Goal: Information Seeking & Learning: Learn about a topic

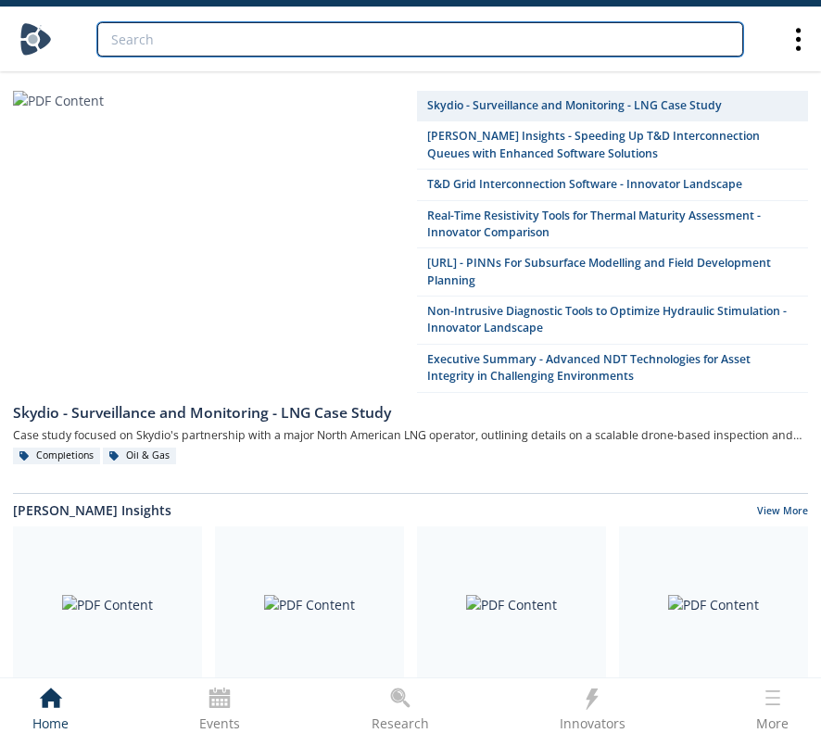
click at [499, 36] on input "search" at bounding box center [420, 39] width 646 height 34
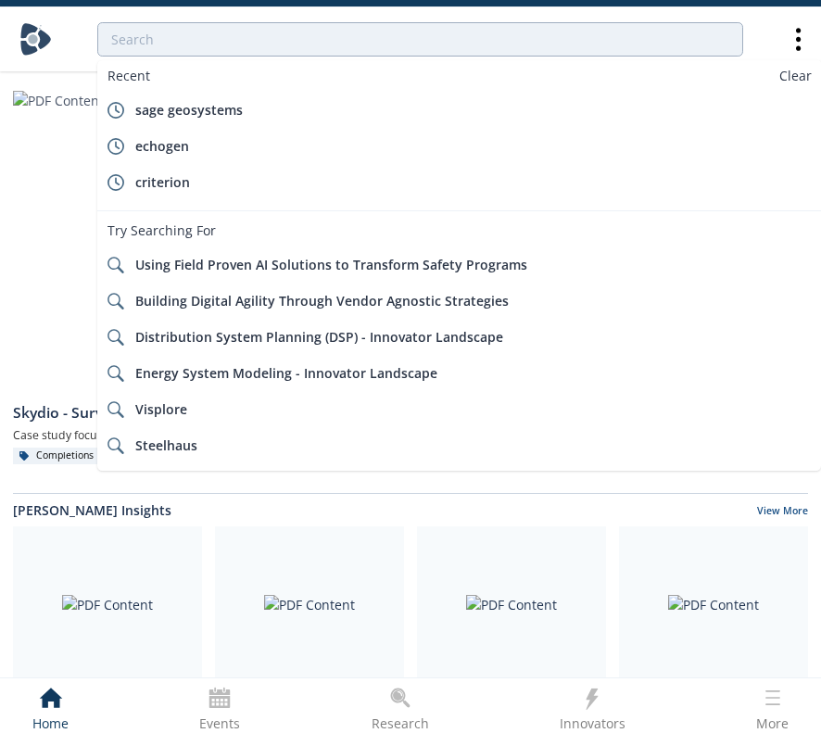
click at [400, 701] on icon at bounding box center [400, 698] width 26 height 26
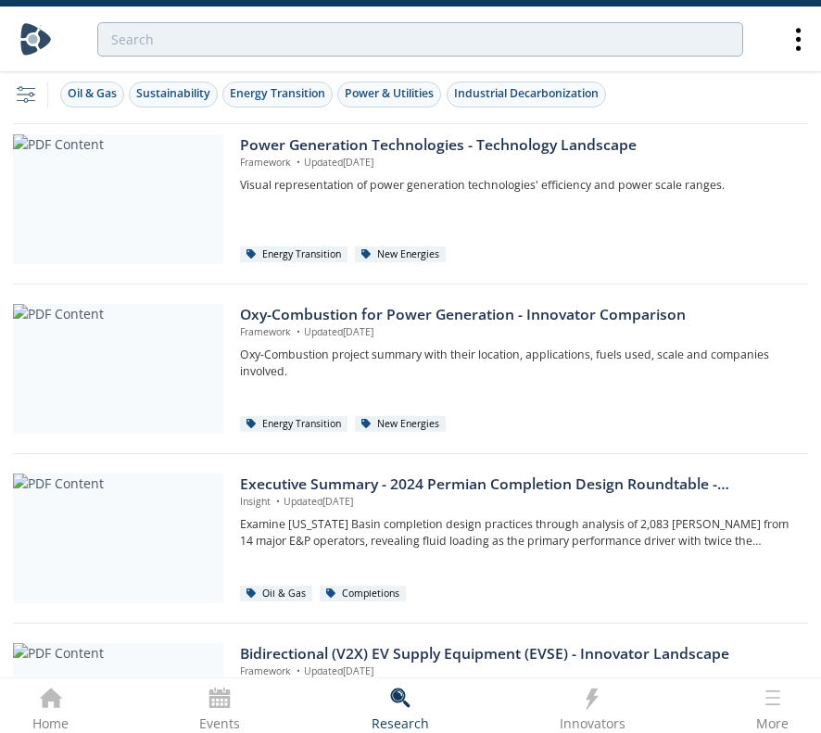
click at [27, 95] on icon "filter, settings, configuration" at bounding box center [26, 95] width 26 height 26
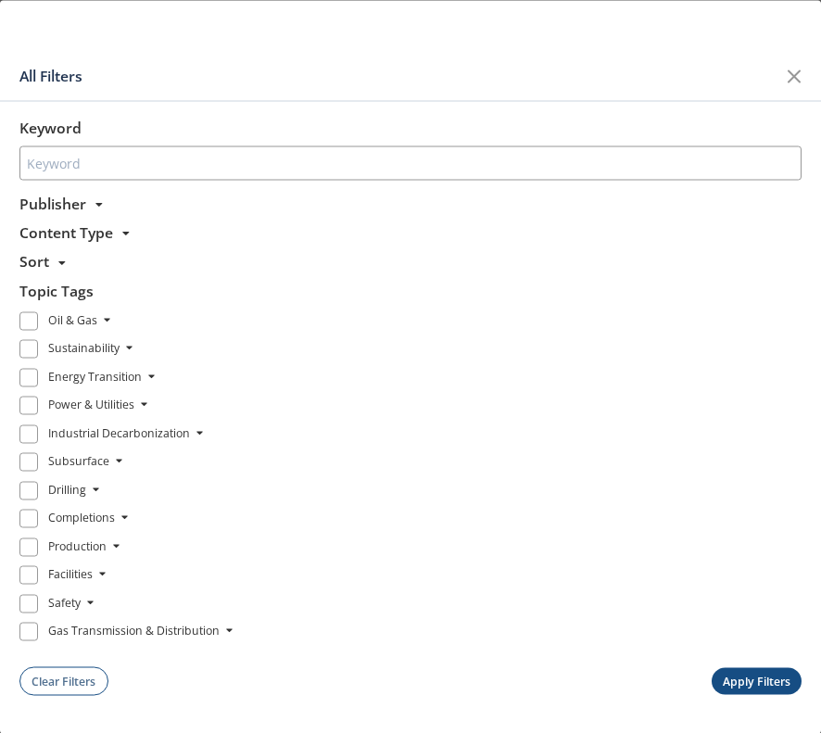
click at [148, 376] on icon at bounding box center [151, 376] width 7 height 13
click at [148, 370] on icon at bounding box center [151, 376] width 7 height 13
click at [91, 368] on div "Energy Transition" at bounding box center [95, 379] width 94 height 22
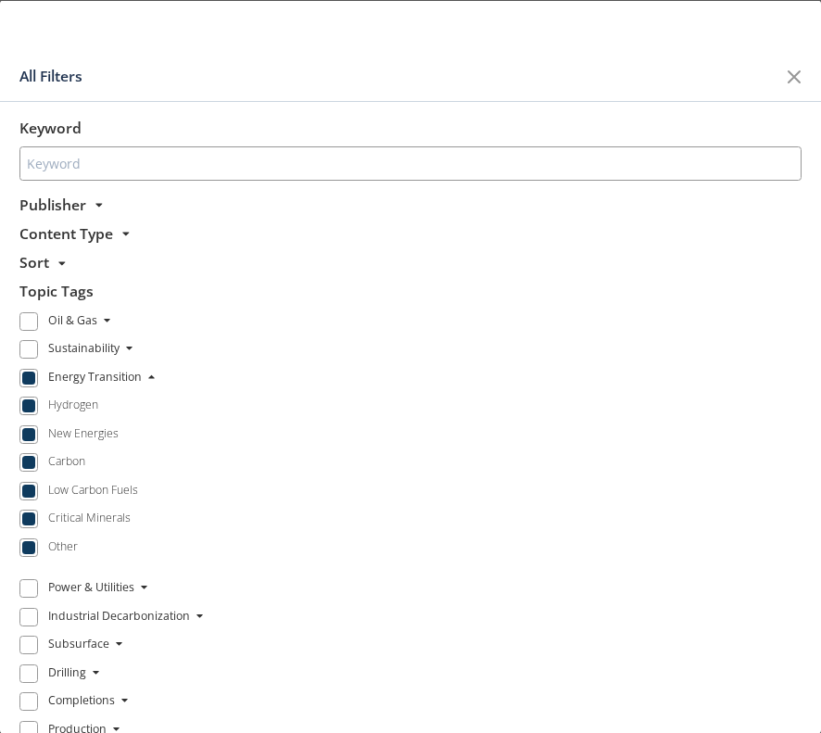
click at [19, 379] on span at bounding box center [28, 377] width 19 height 19
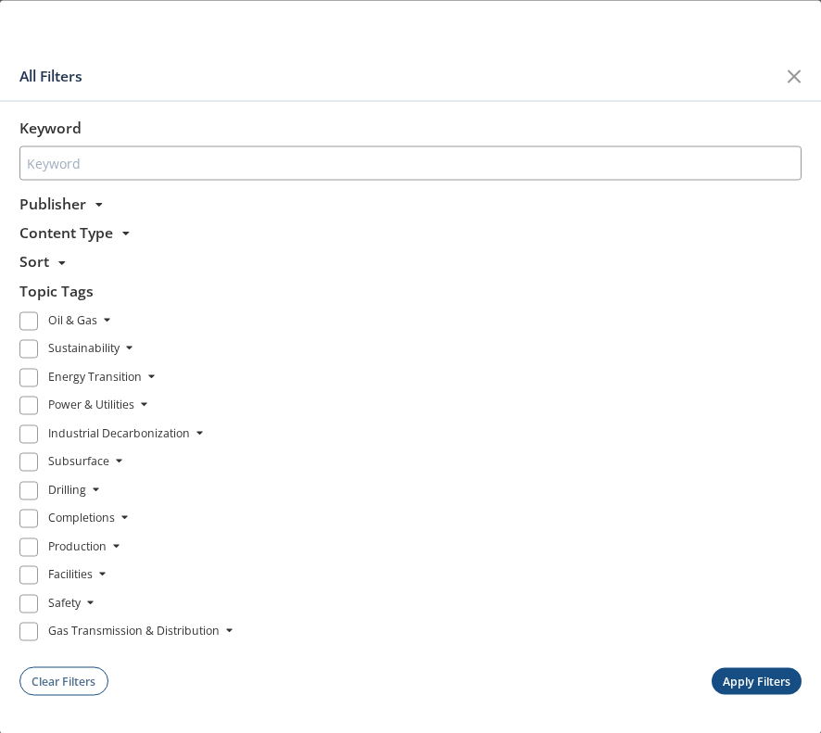
click at [19, 379] on span at bounding box center [28, 377] width 19 height 19
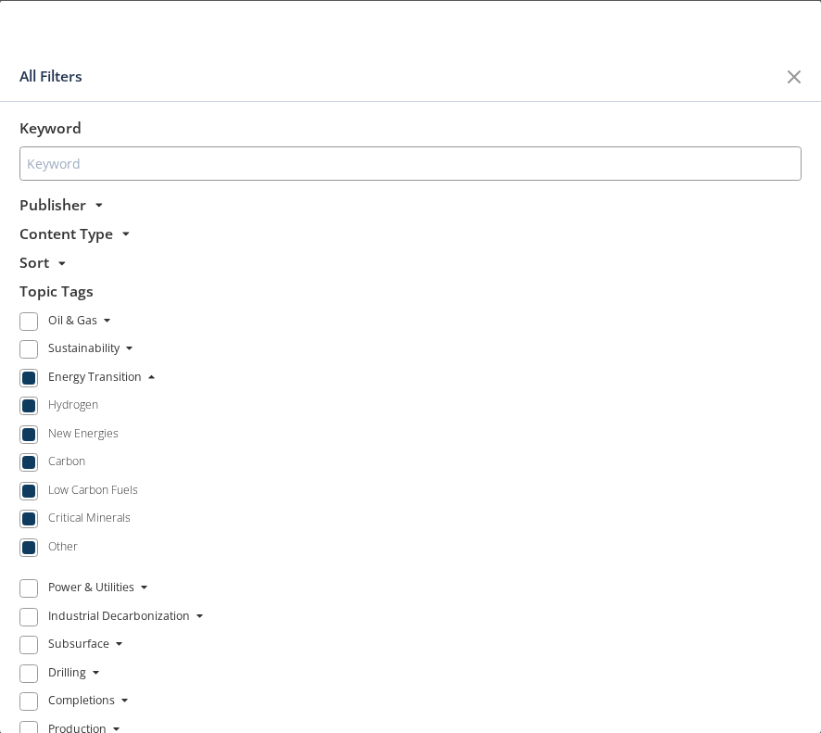
click at [23, 401] on span at bounding box center [28, 405] width 13 height 13
click at [22, 434] on span at bounding box center [28, 433] width 13 height 13
click at [22, 462] on span at bounding box center [28, 462] width 13 height 13
click at [22, 512] on span at bounding box center [28, 518] width 13 height 13
click at [22, 540] on span at bounding box center [28, 546] width 13 height 13
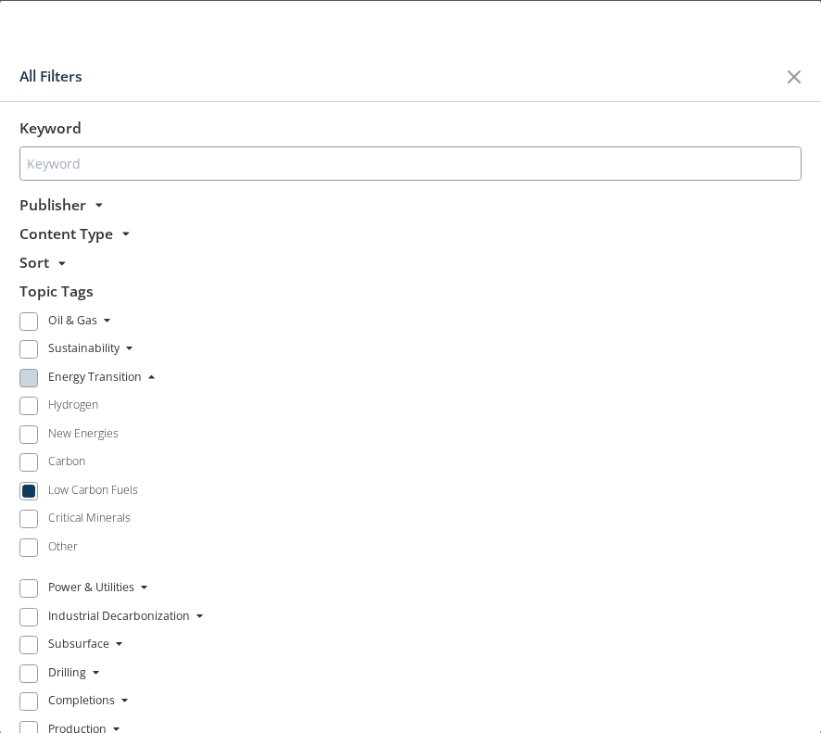
scroll to position [146, 0]
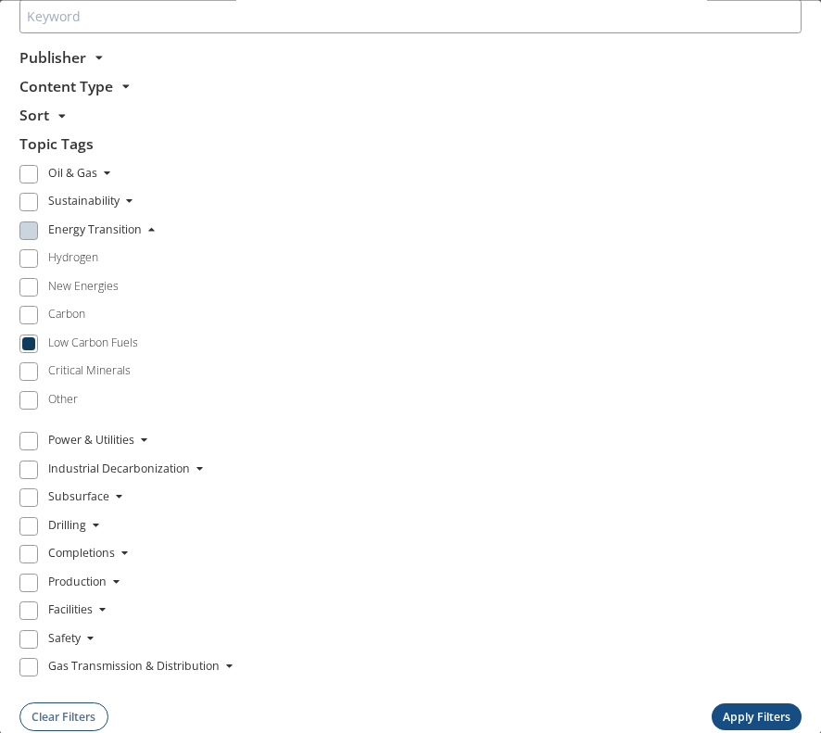
click at [715, 701] on button "Apply Filters" at bounding box center [757, 717] width 91 height 27
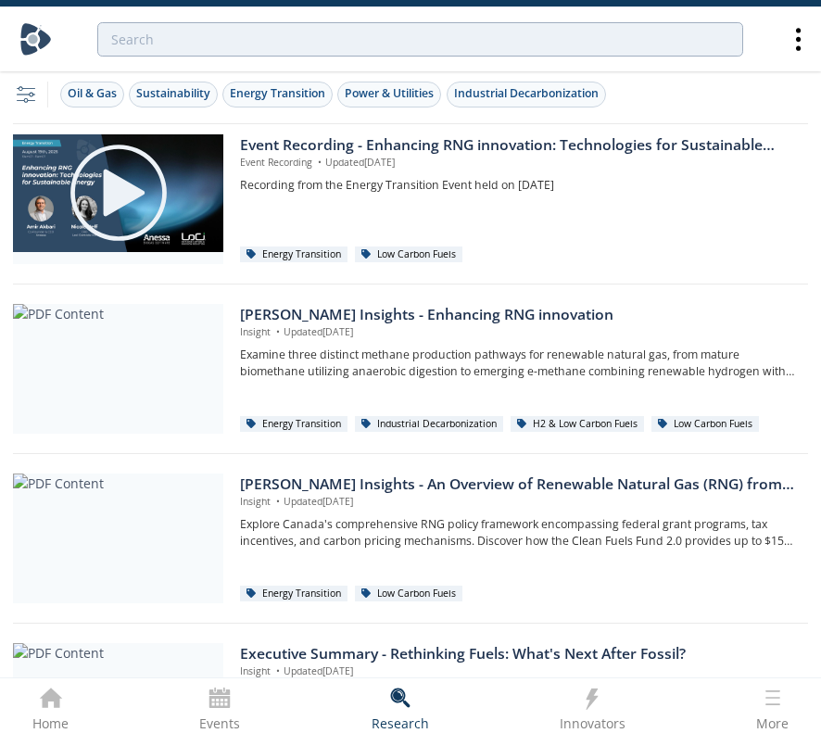
click at [32, 87] on icon "filter, settings, configuration" at bounding box center [26, 95] width 26 height 26
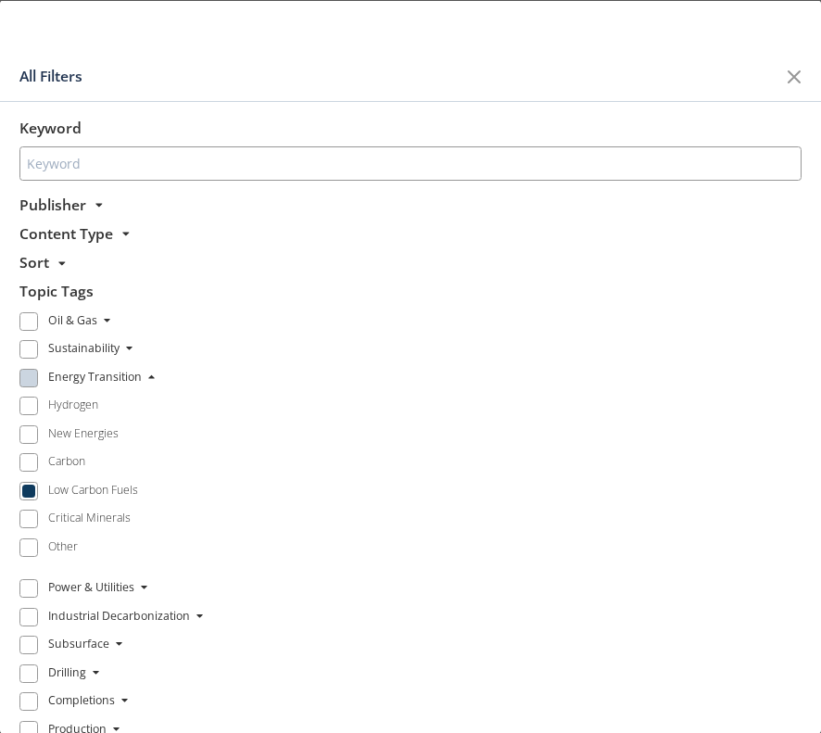
click at [102, 239] on span "Content Type" at bounding box center [66, 232] width 94 height 20
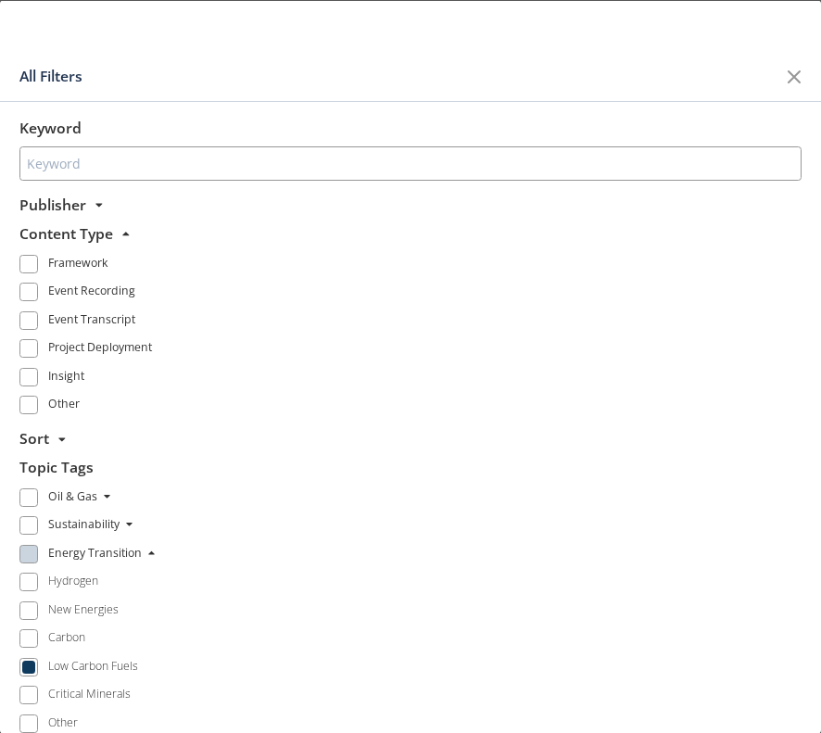
click at [22, 268] on span at bounding box center [28, 263] width 19 height 19
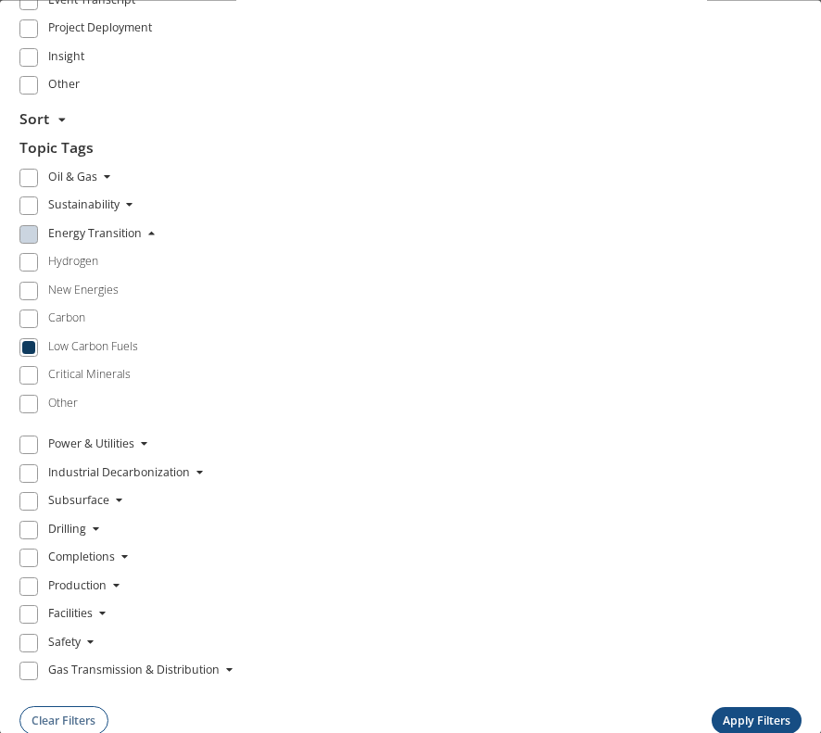
click at [769, 701] on button "Apply Filters" at bounding box center [757, 721] width 91 height 27
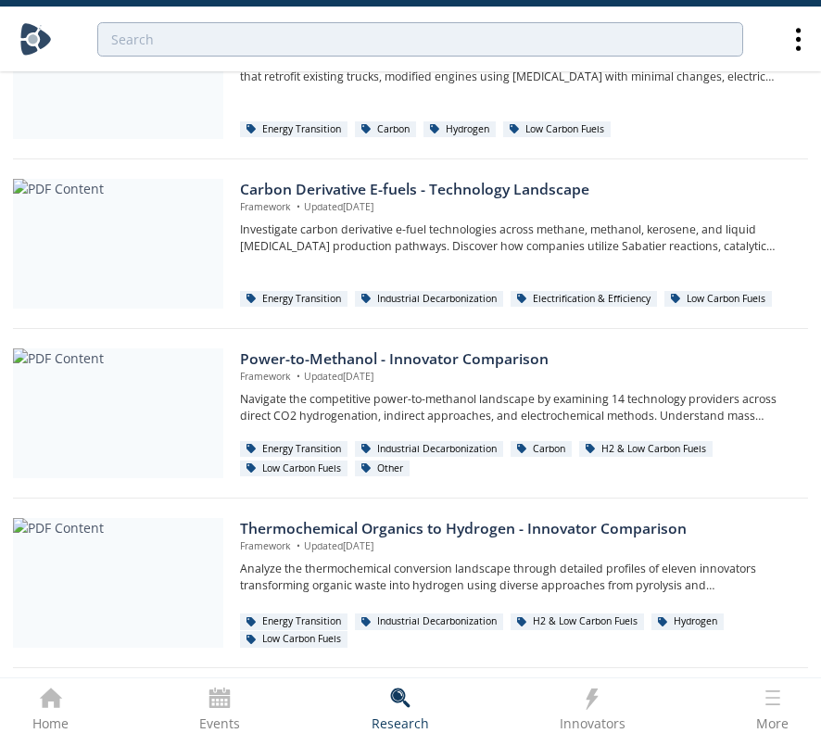
scroll to position [299, 0]
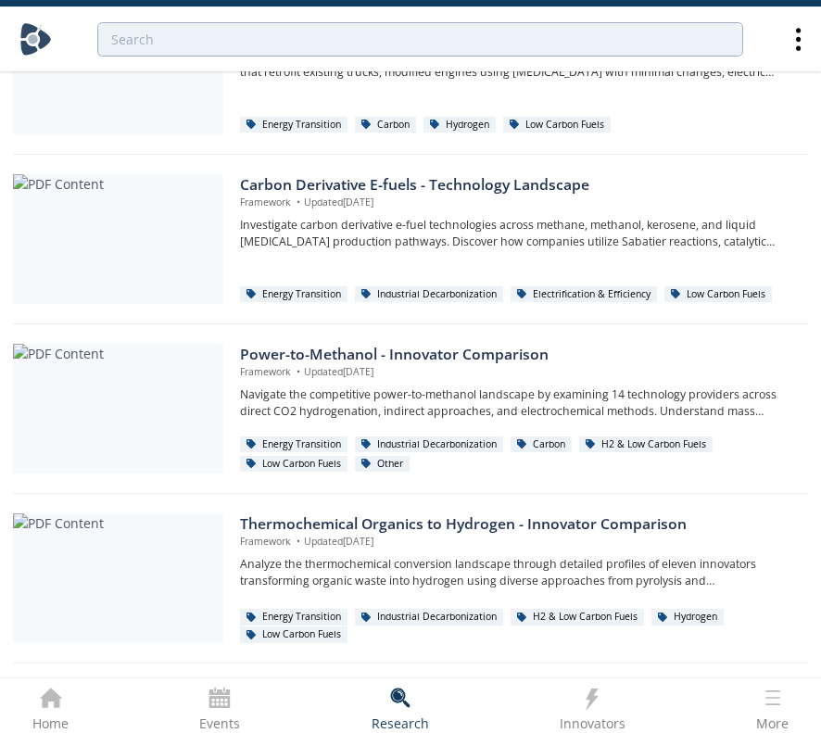
click at [358, 186] on div "Carbon Derivative E-fuels - Technology Landscape" at bounding box center [517, 185] width 555 height 22
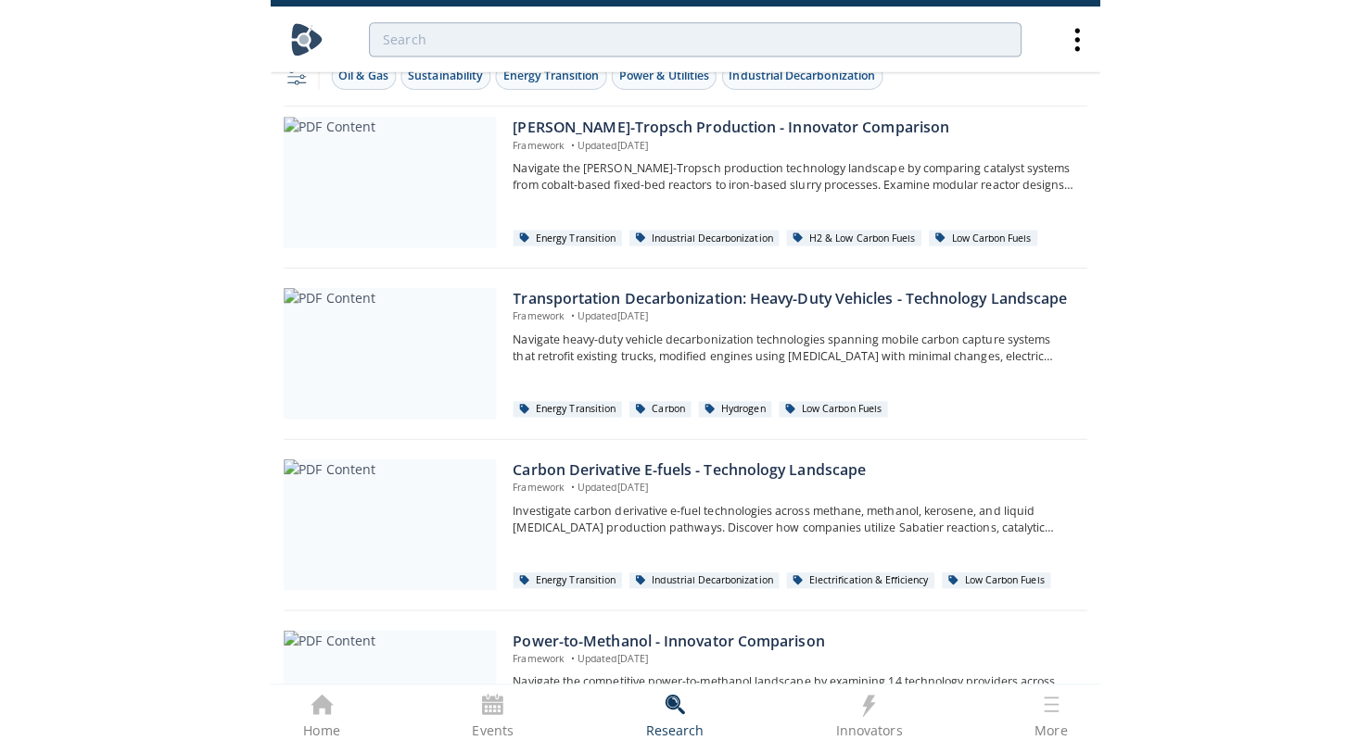
scroll to position [0, 0]
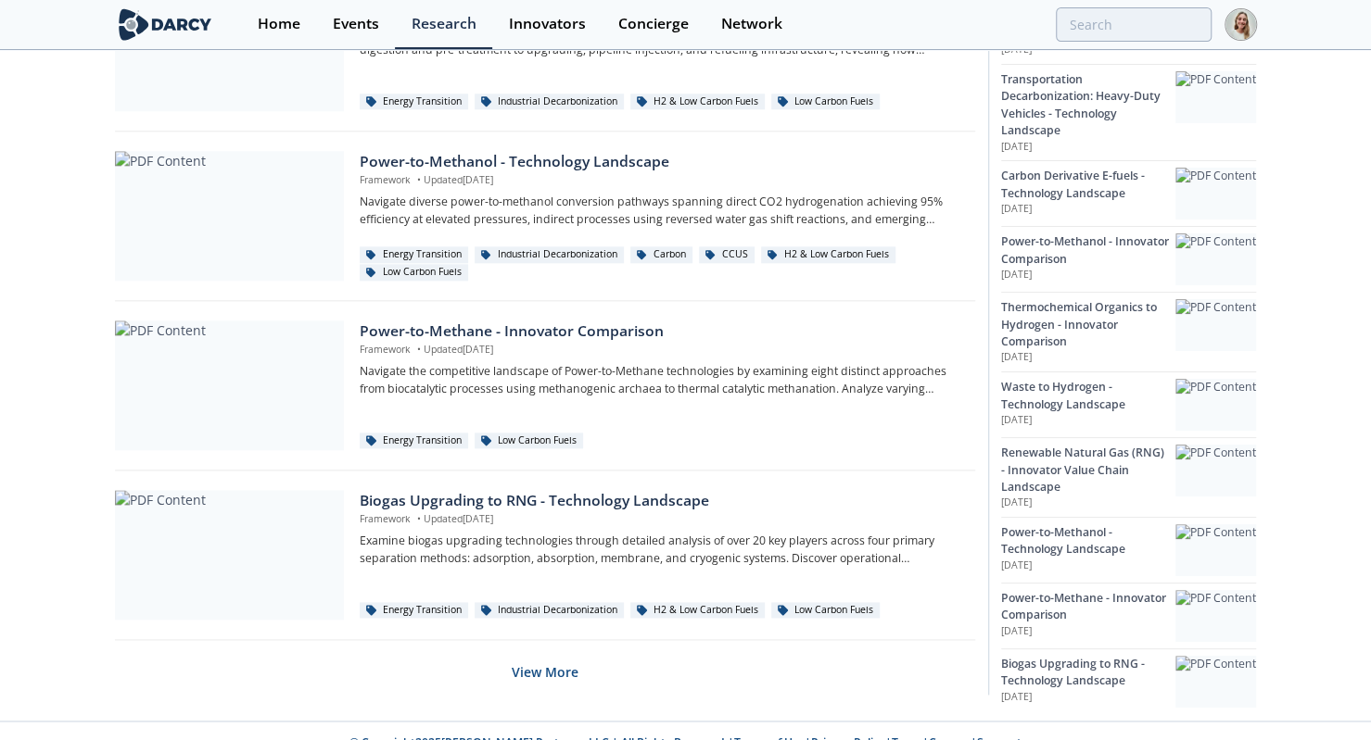
scroll to position [1177, 0]
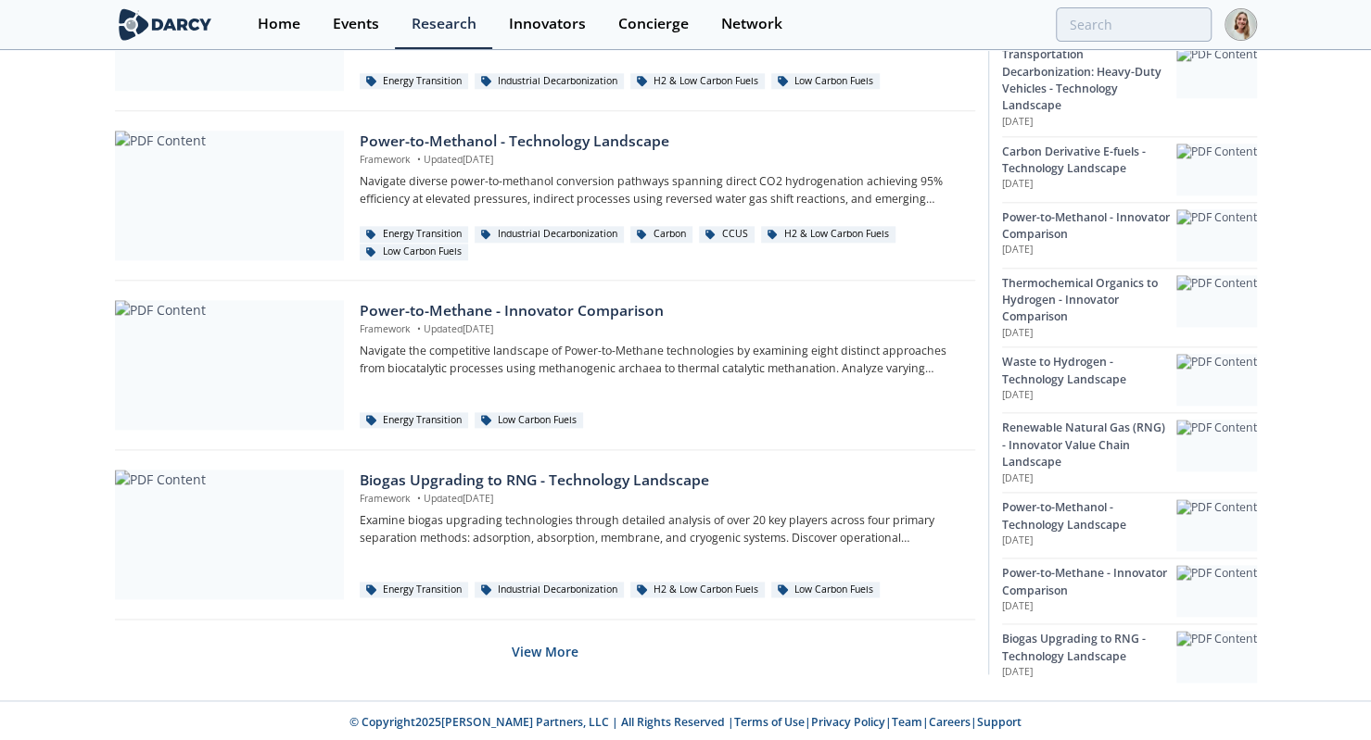
click at [547, 653] on button "View More" at bounding box center [545, 651] width 67 height 45
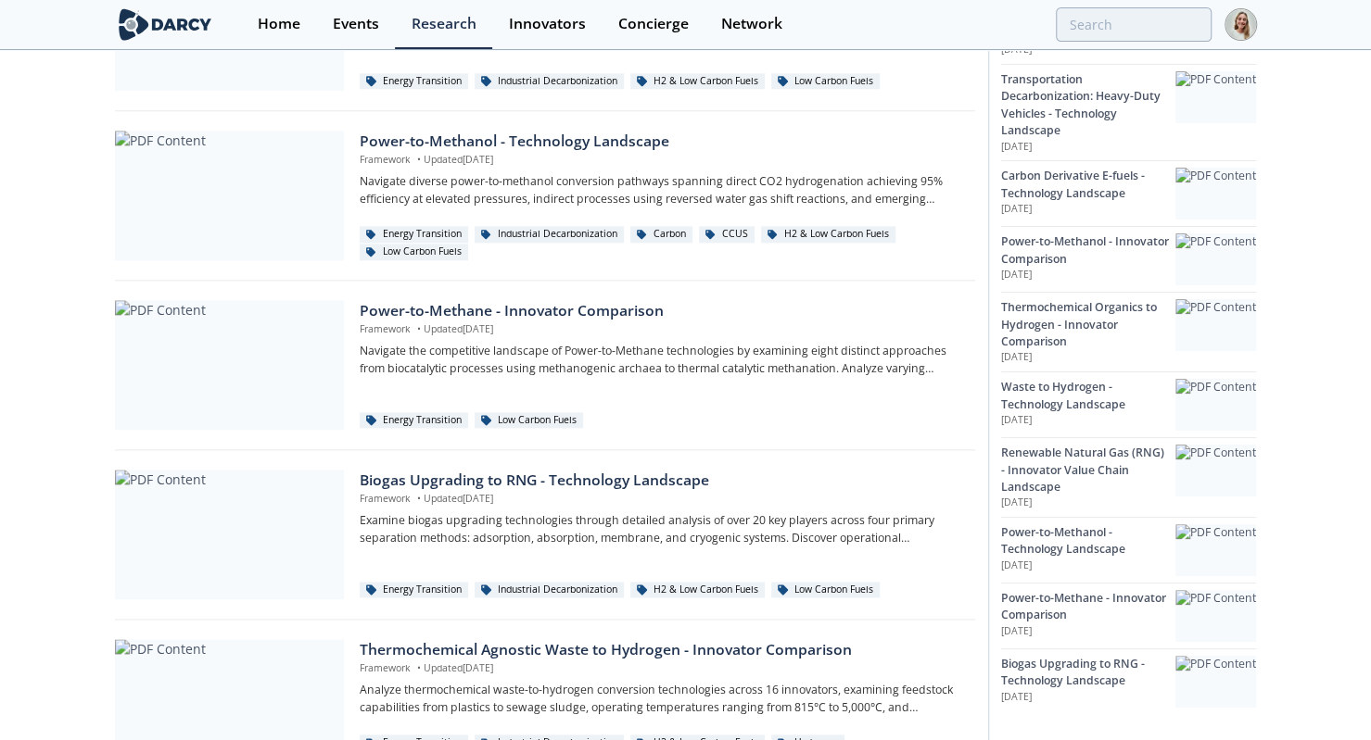
click at [44, 501] on div "Oil & Gas Sustainability Energy Transition Power & Utilities Industrial Decarbo…" at bounding box center [685, 636] width 1371 height 3522
click at [634, 323] on p "Framework • Updated Mar 12, 2025" at bounding box center [660, 330] width 601 height 15
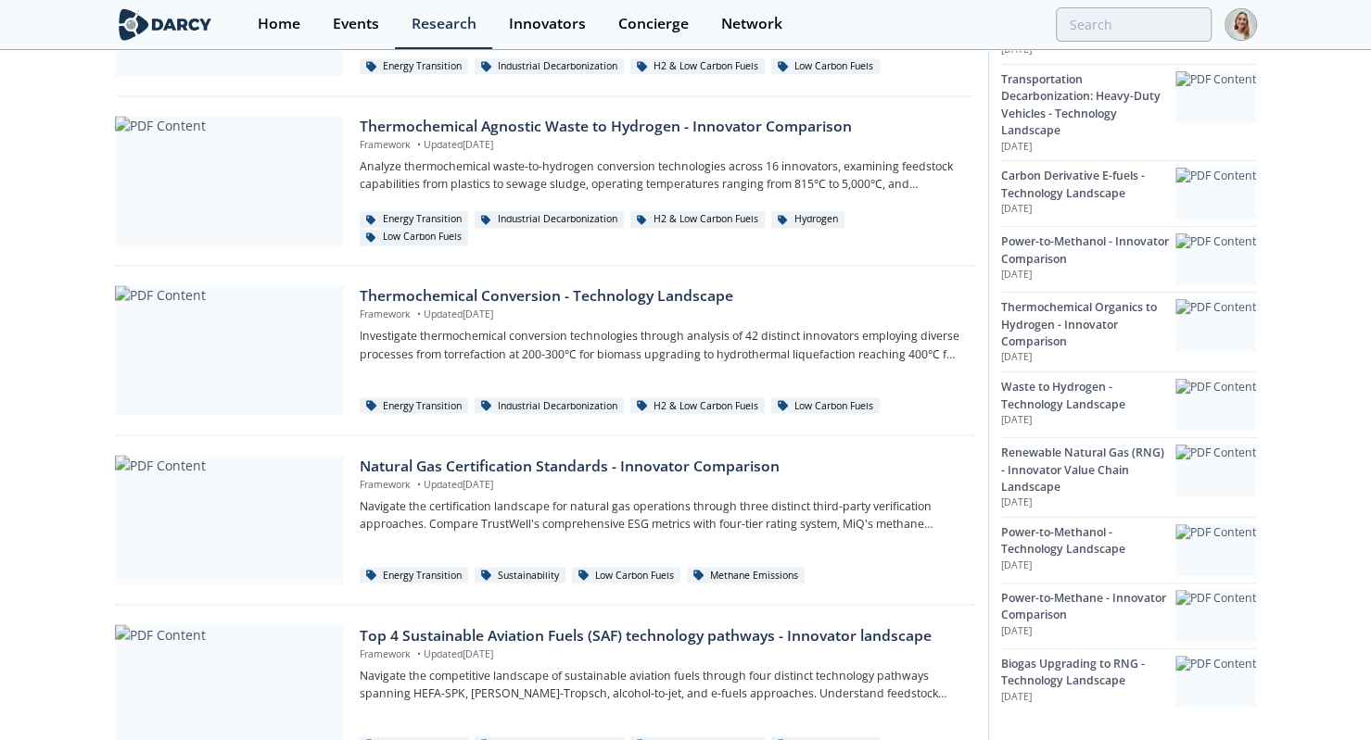
scroll to position [1701, 0]
click at [619, 301] on div "Thermochemical Conversion - Technology Landscape" at bounding box center [660, 296] width 601 height 22
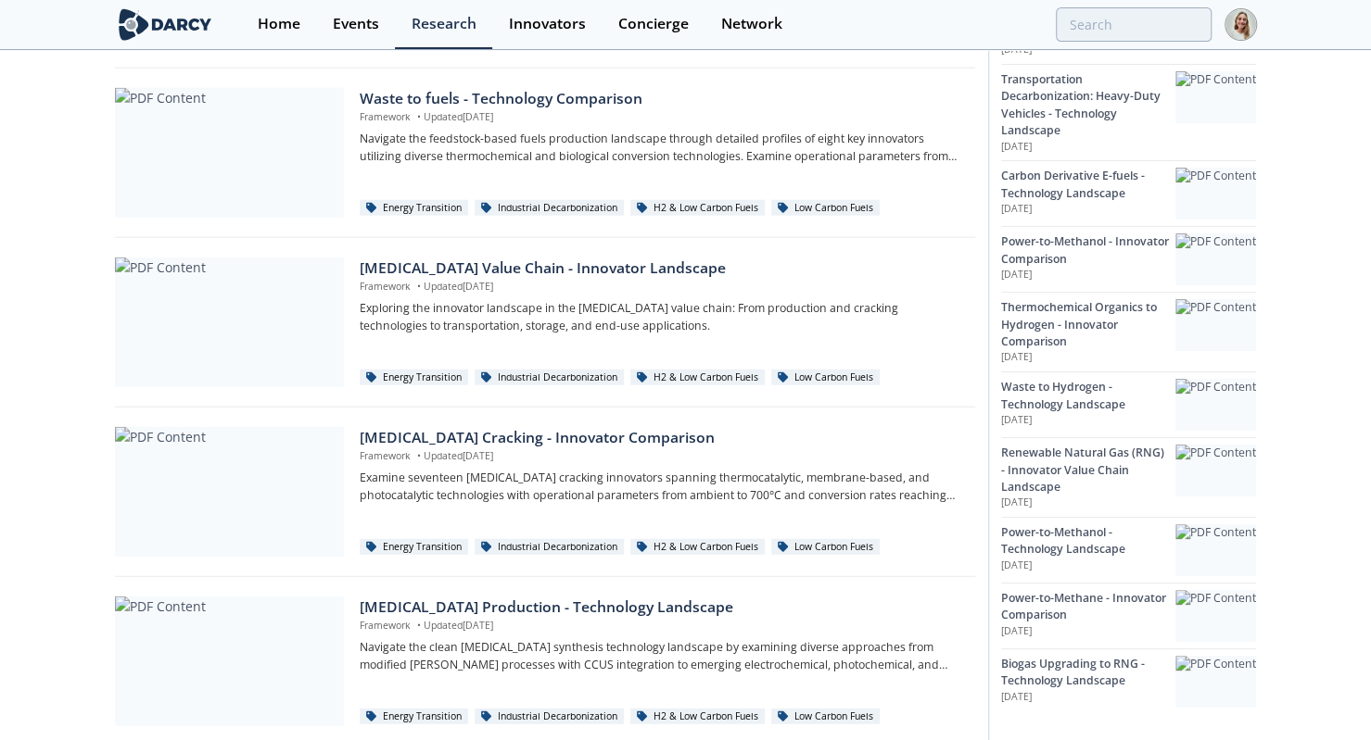
scroll to position [2584, 0]
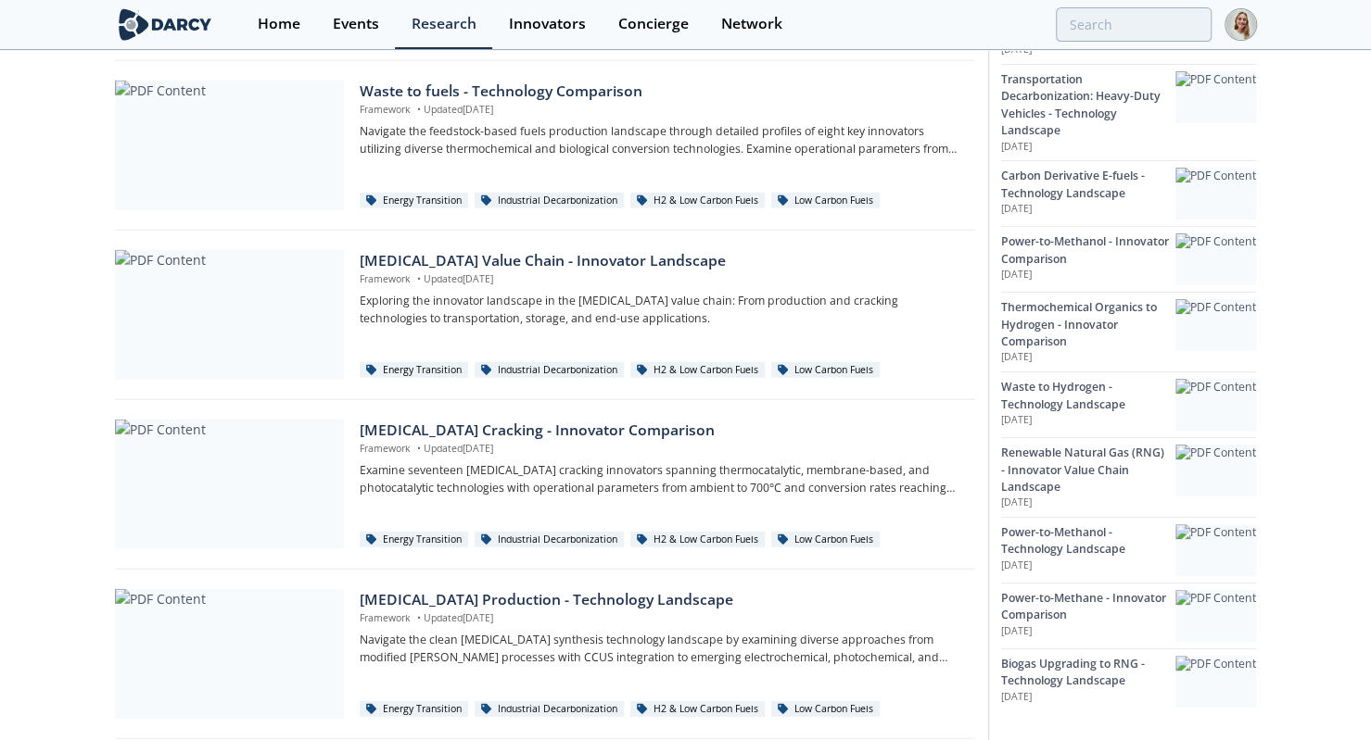
click at [474, 83] on div "Waste to fuels - Technology Comparison" at bounding box center [660, 92] width 601 height 22
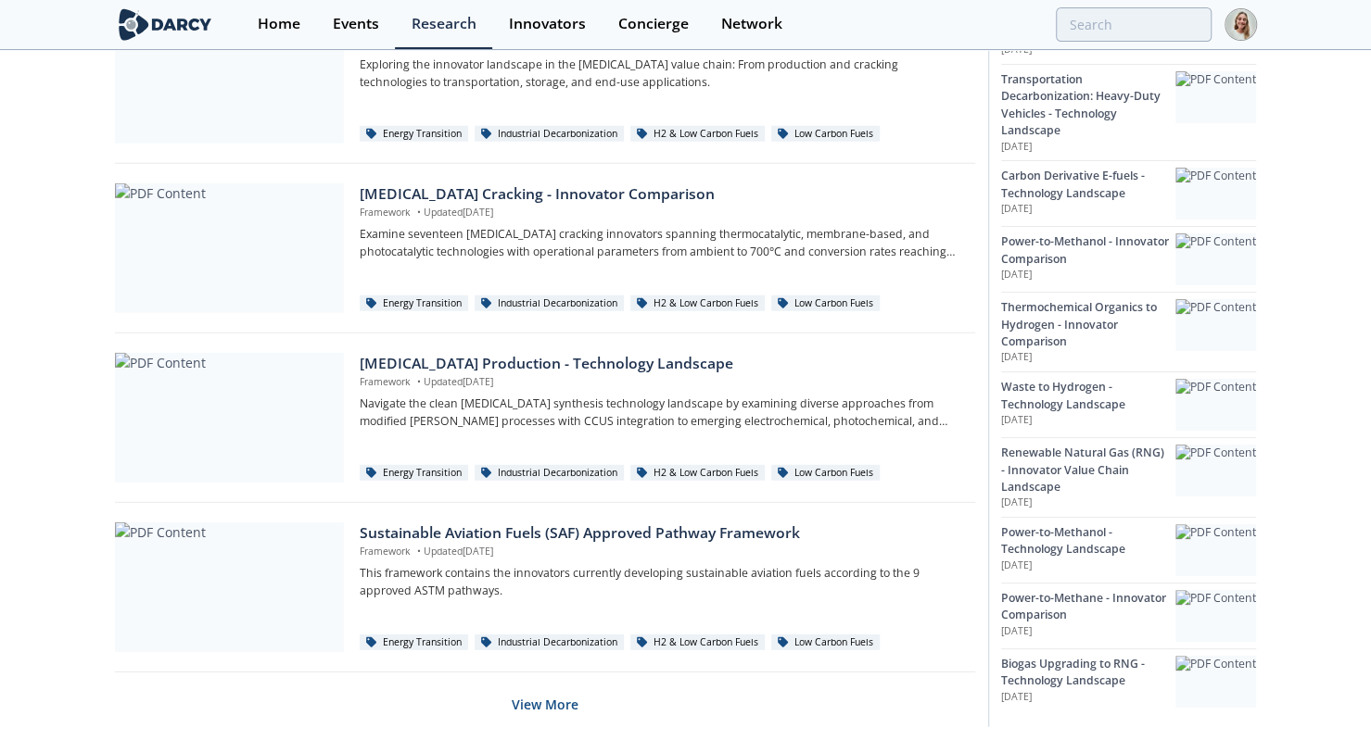
scroll to position [2869, 0]
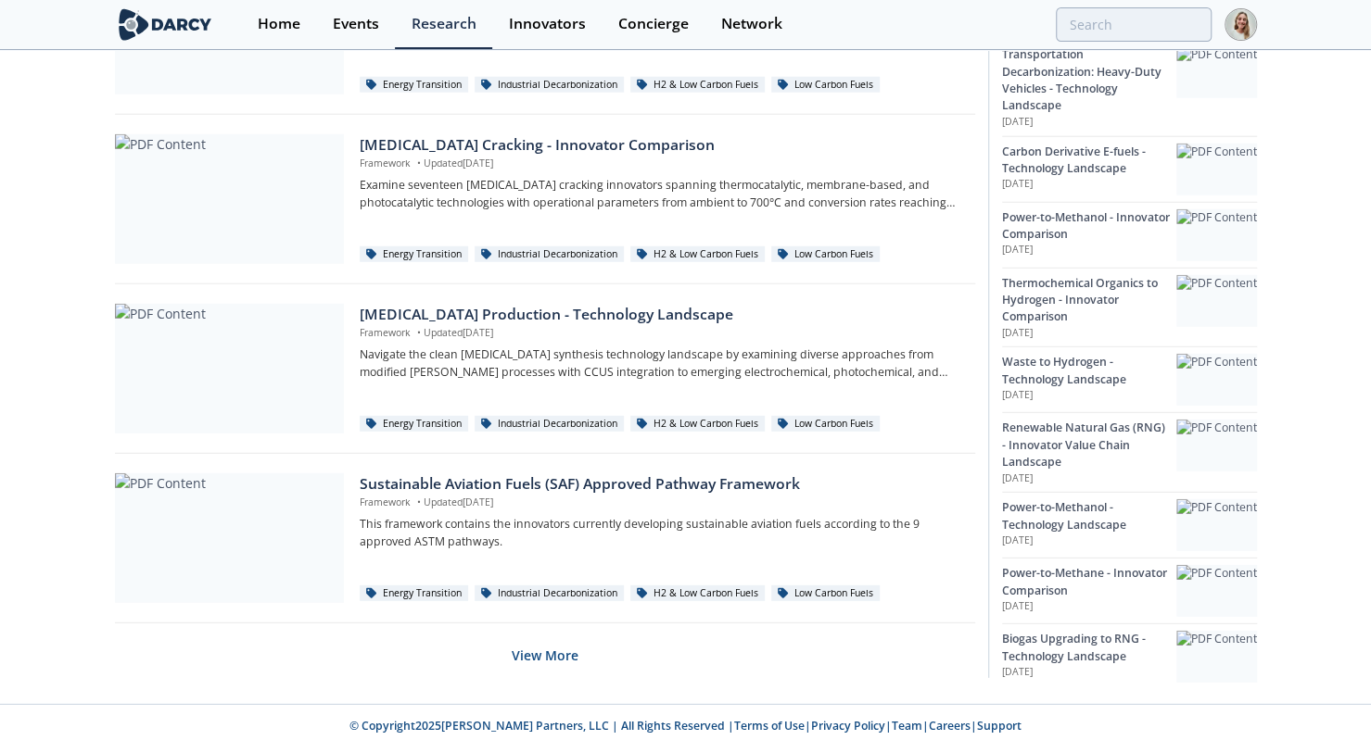
click at [544, 643] on button "View More" at bounding box center [545, 655] width 67 height 45
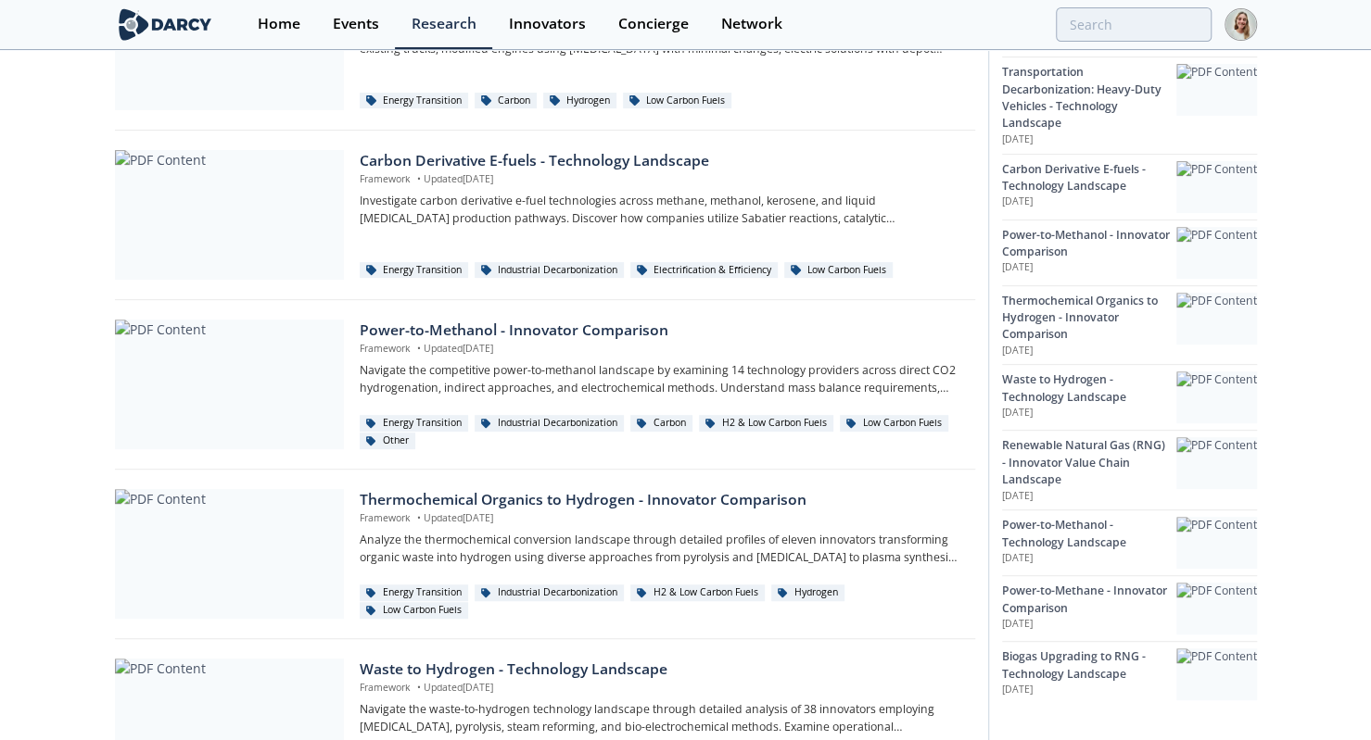
scroll to position [0, 0]
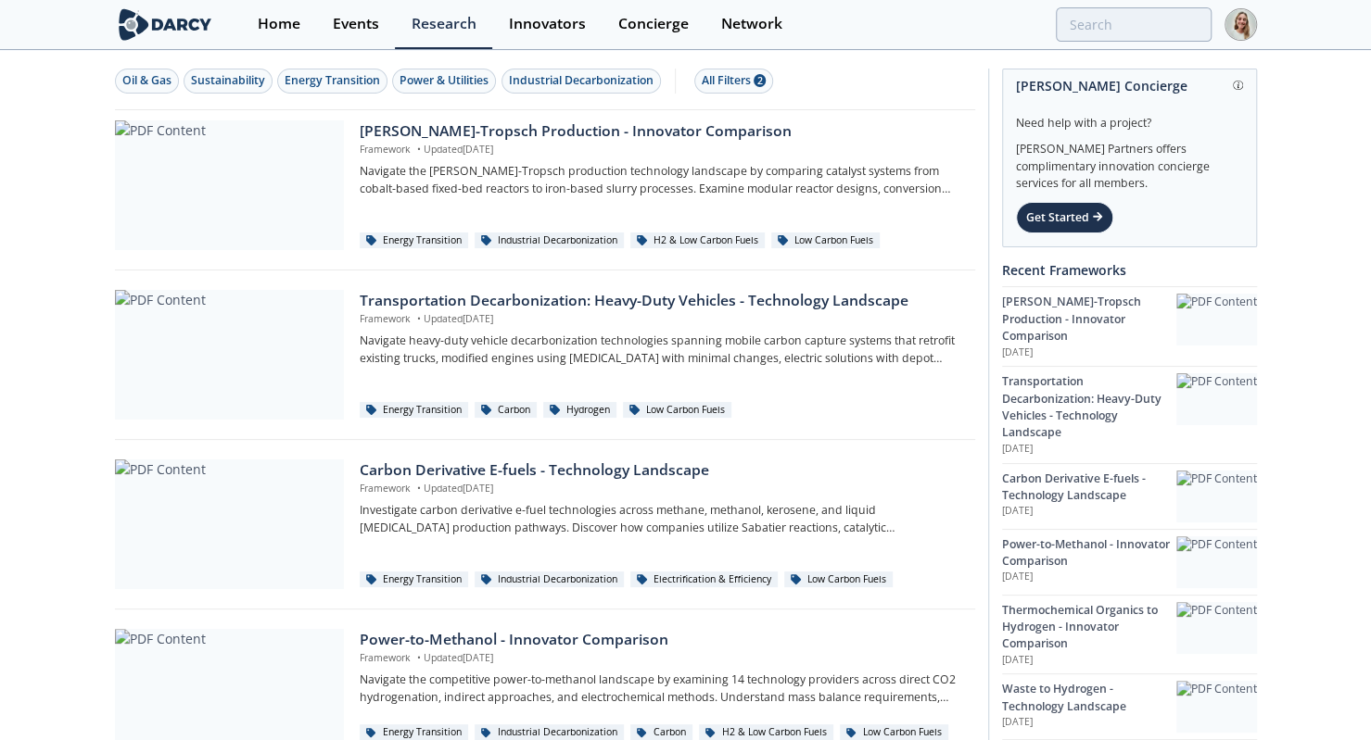
click at [358, 18] on div "Events" at bounding box center [356, 24] width 46 height 15
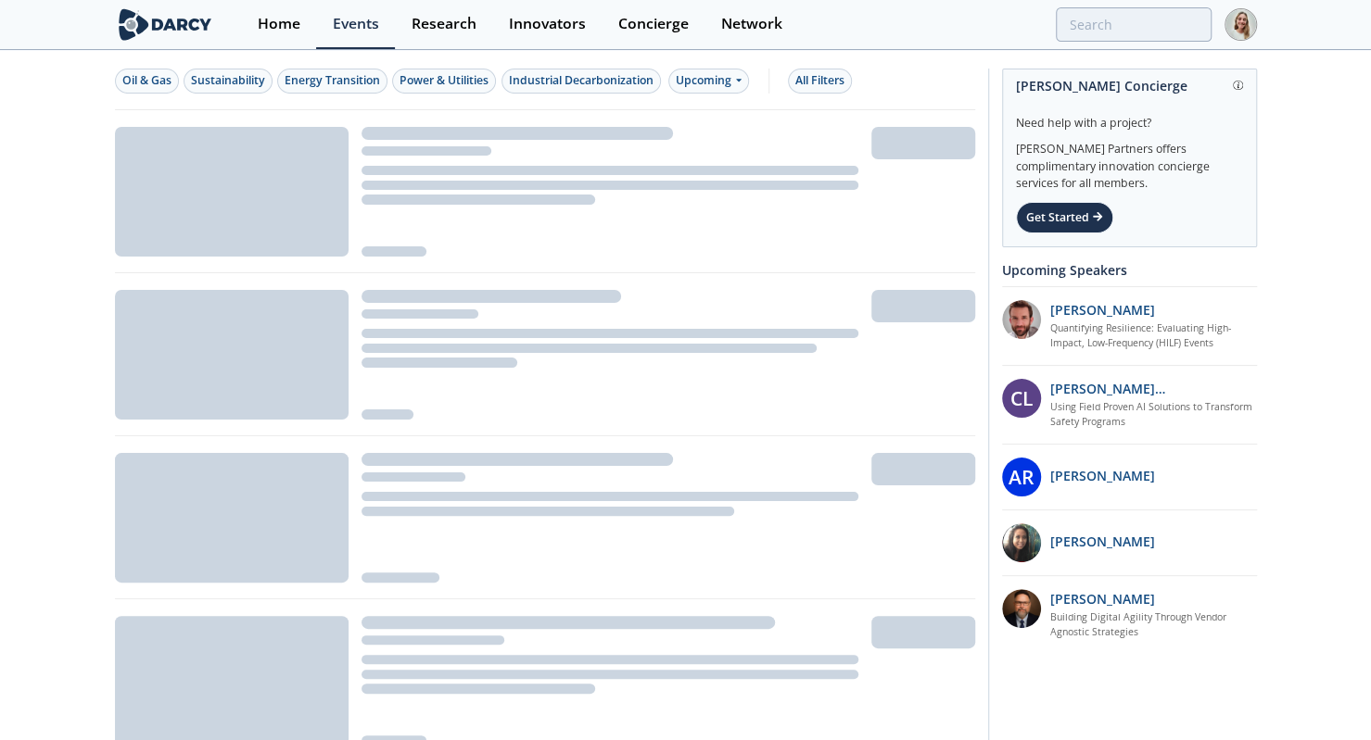
click at [729, 86] on div "Upcoming" at bounding box center [708, 81] width 81 height 25
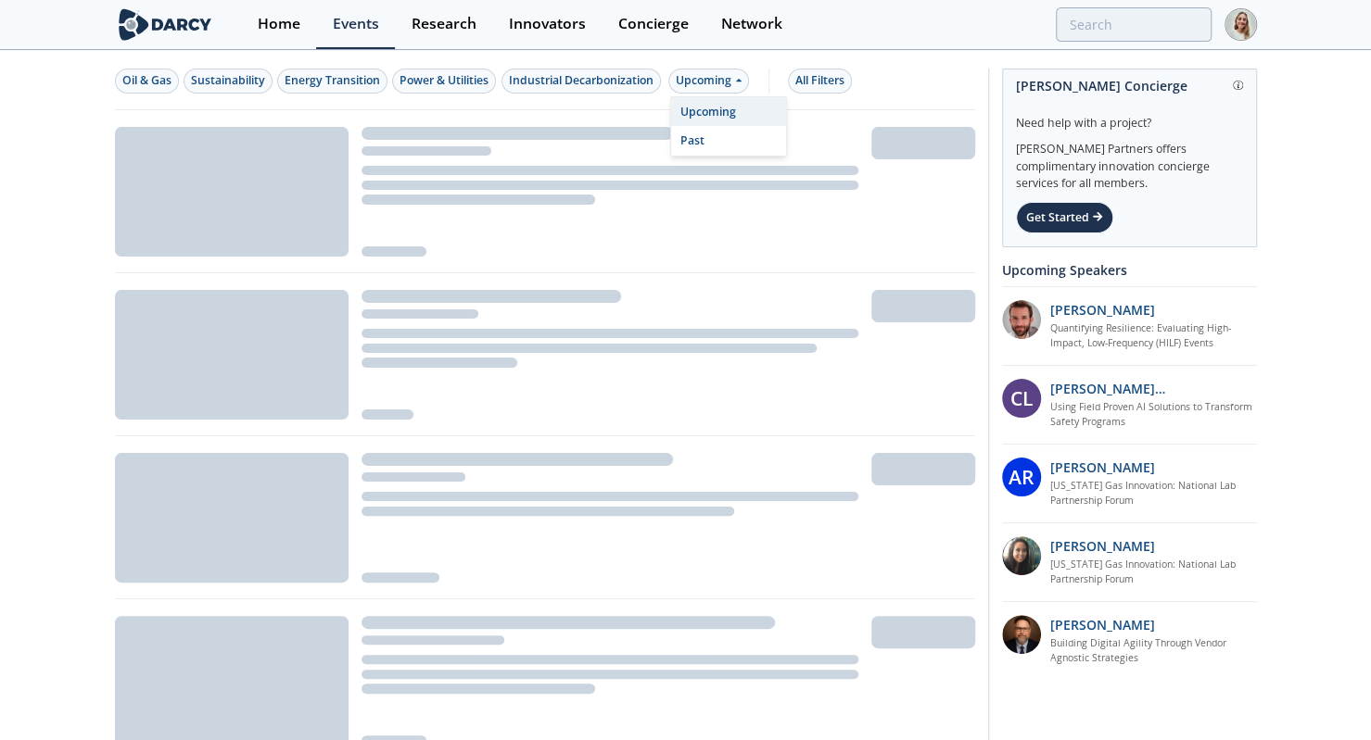
click at [722, 132] on div "Past" at bounding box center [728, 141] width 115 height 30
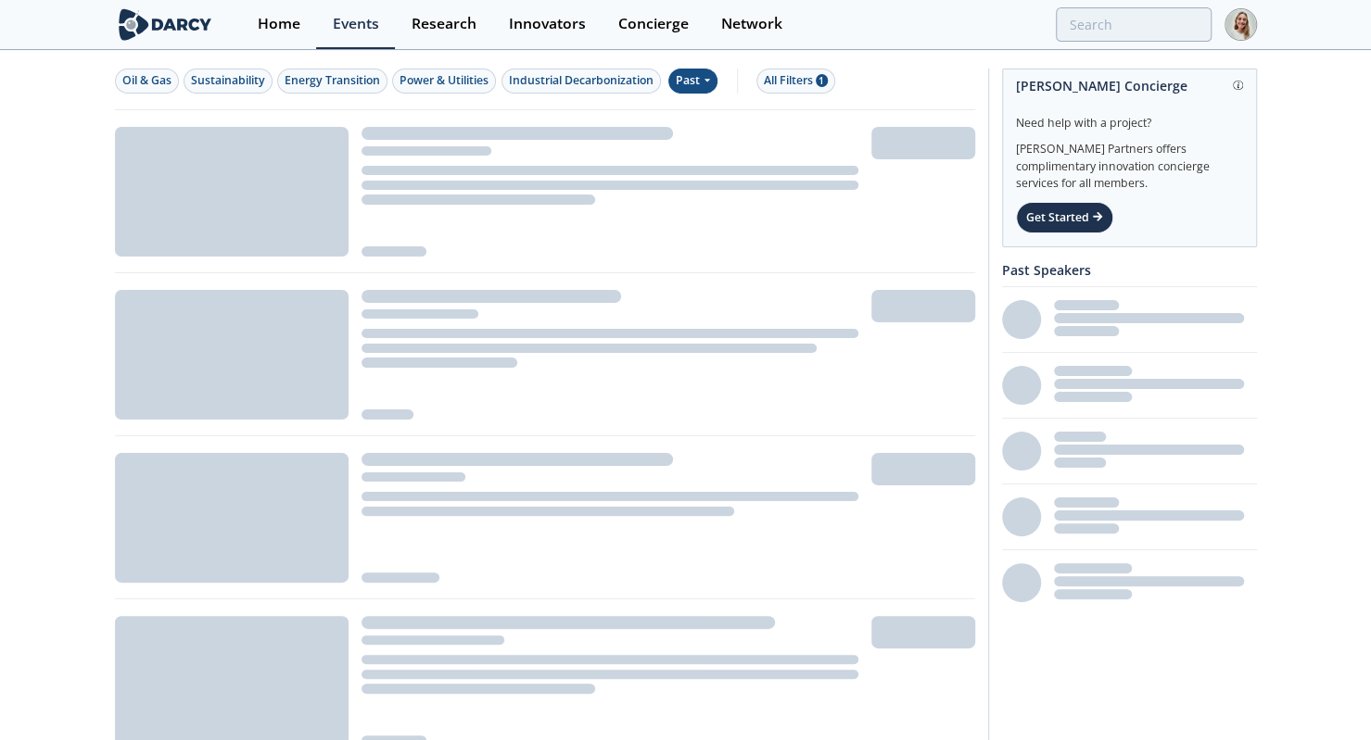
click at [785, 90] on button "All Filters 1" at bounding box center [795, 81] width 79 height 25
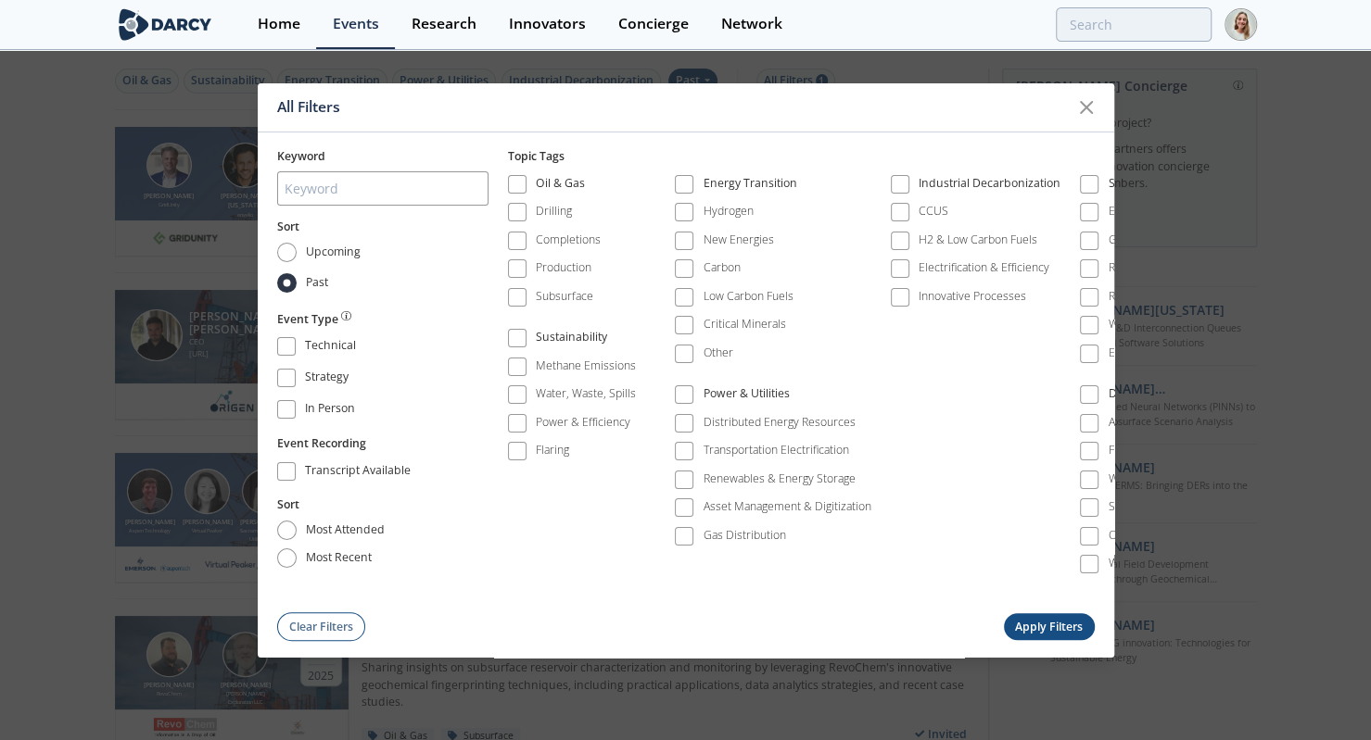
click at [687, 296] on span at bounding box center [683, 297] width 13 height 13
click at [834, 618] on button "Apply Filters" at bounding box center [1049, 626] width 91 height 27
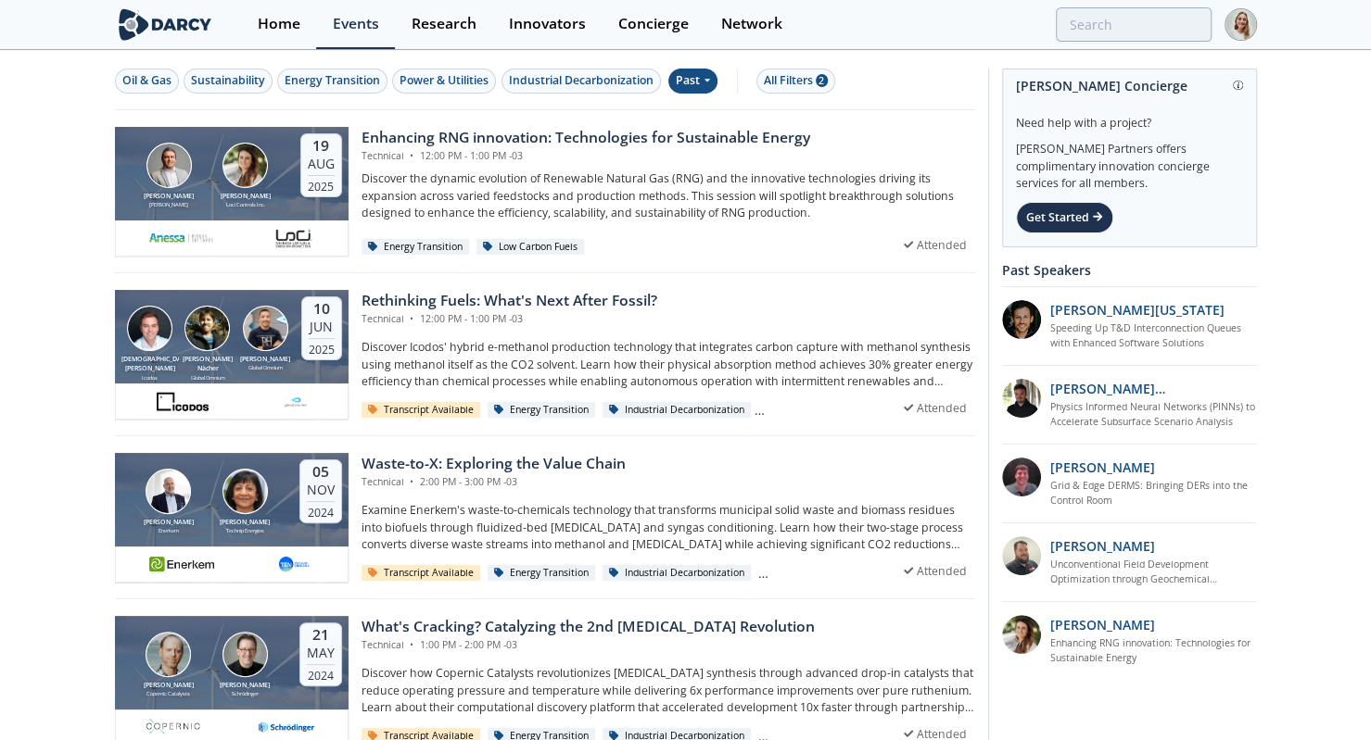
click at [484, 133] on div "Enhancing RNG innovation: Technologies for Sustainable Energy" at bounding box center [585, 138] width 449 height 22
click at [484, 295] on div "Rethinking Fuels: What's Next After Fossil?" at bounding box center [509, 301] width 296 height 22
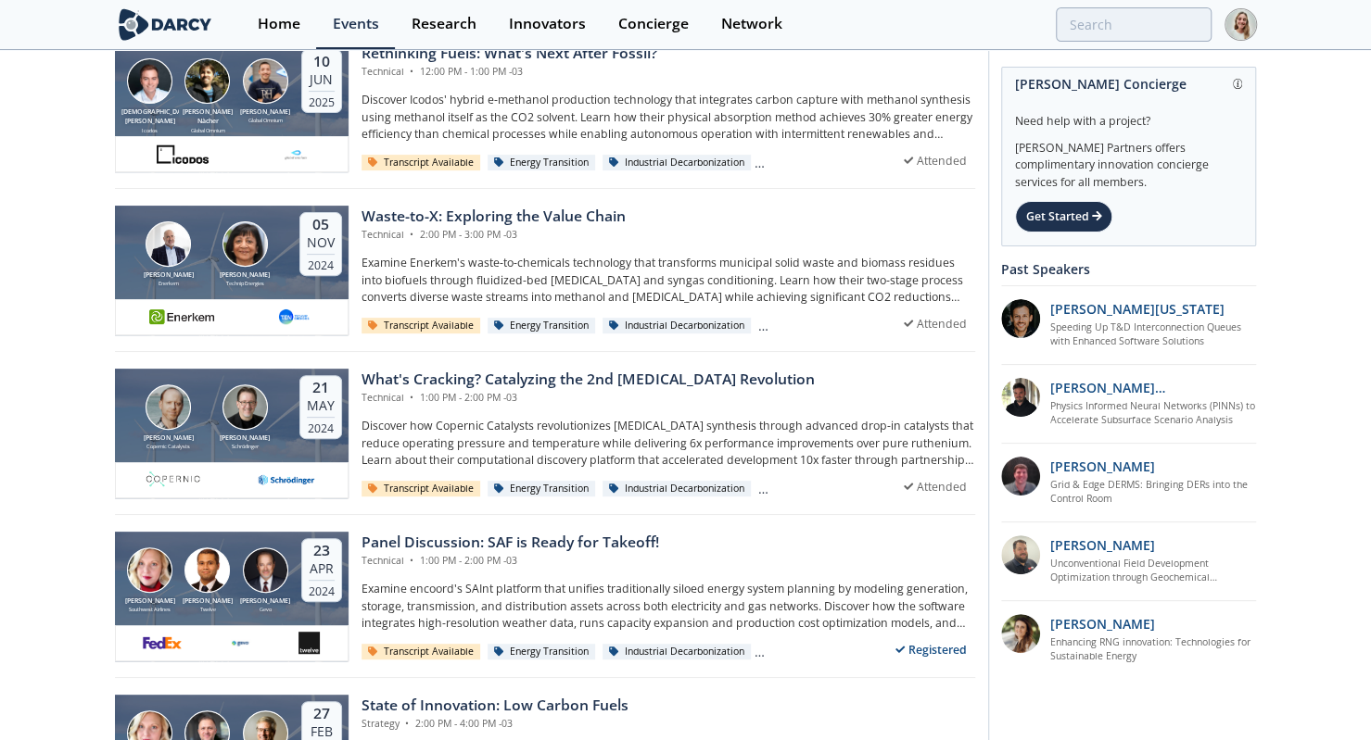
scroll to position [251, 0]
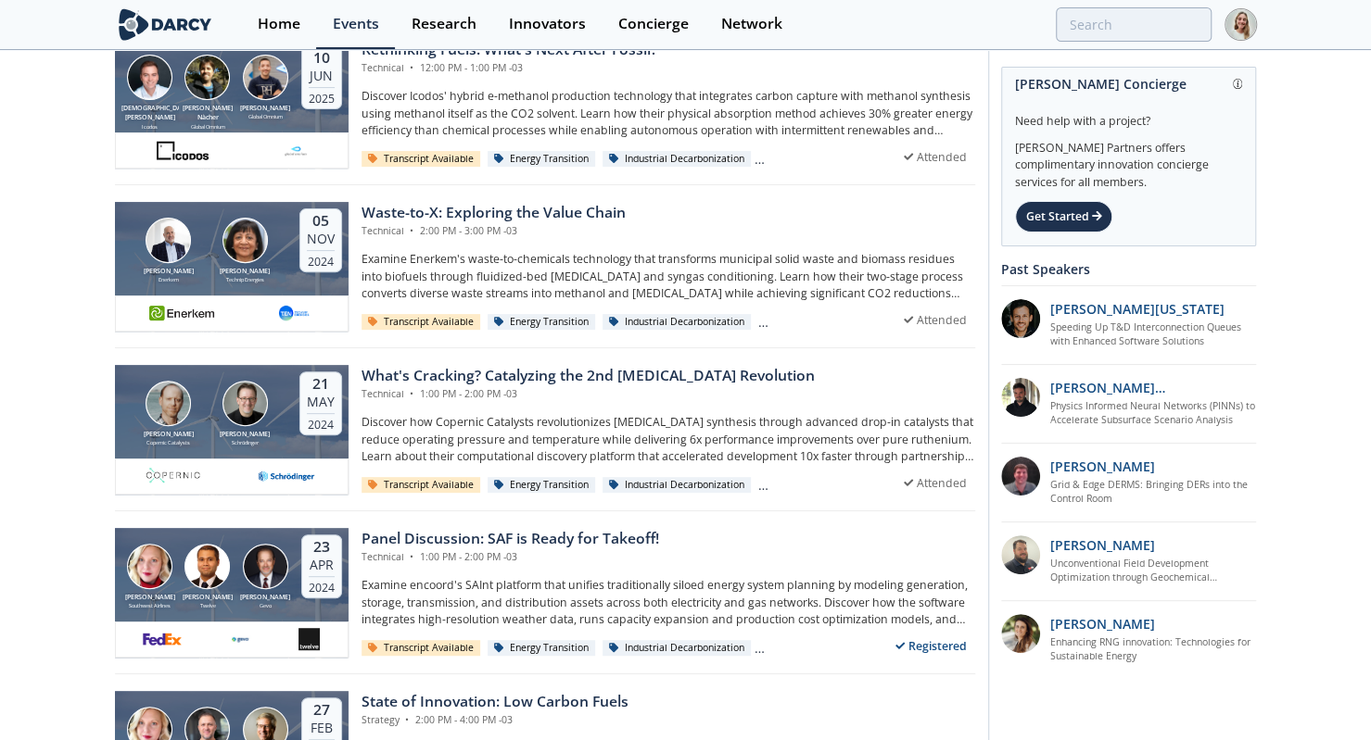
click at [455, 225] on div "Technical • 2:00 PM - 3:00 PM -03" at bounding box center [493, 231] width 264 height 15
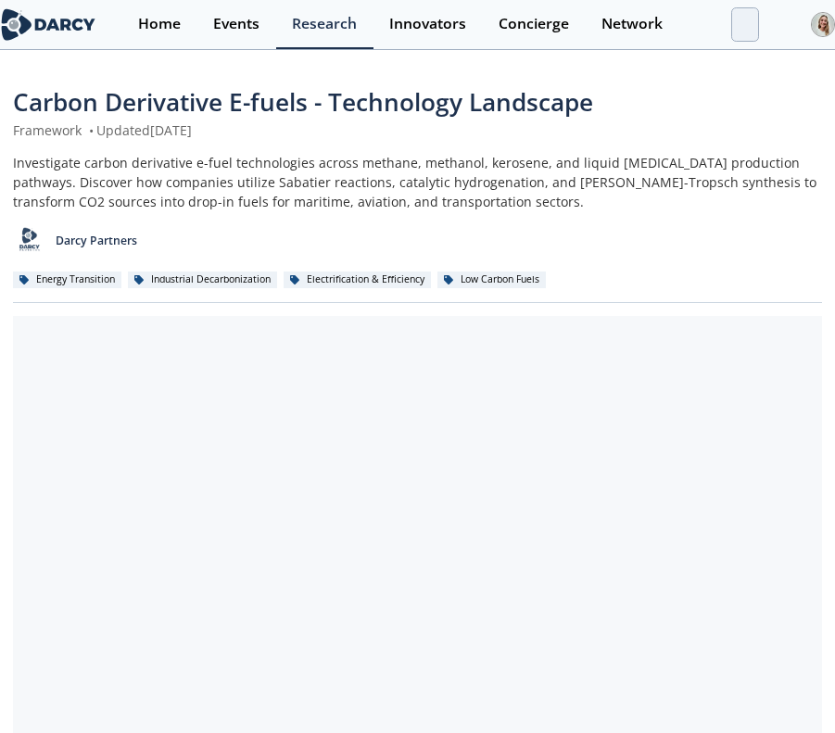
click at [834, 196] on div "Carbon Derivative E-fuels - Technology Landscape Framework • Updated June 9, 20…" at bounding box center [417, 723] width 835 height 1343
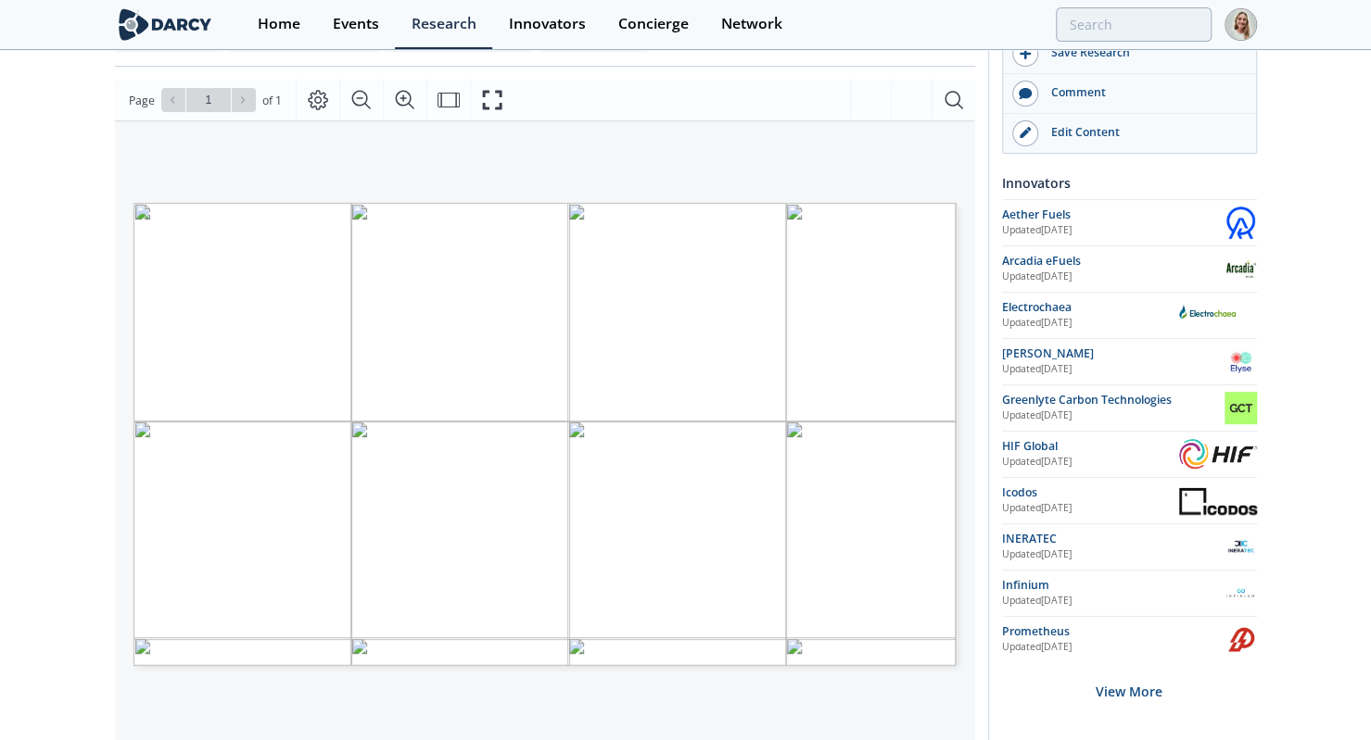
scroll to position [235, 0]
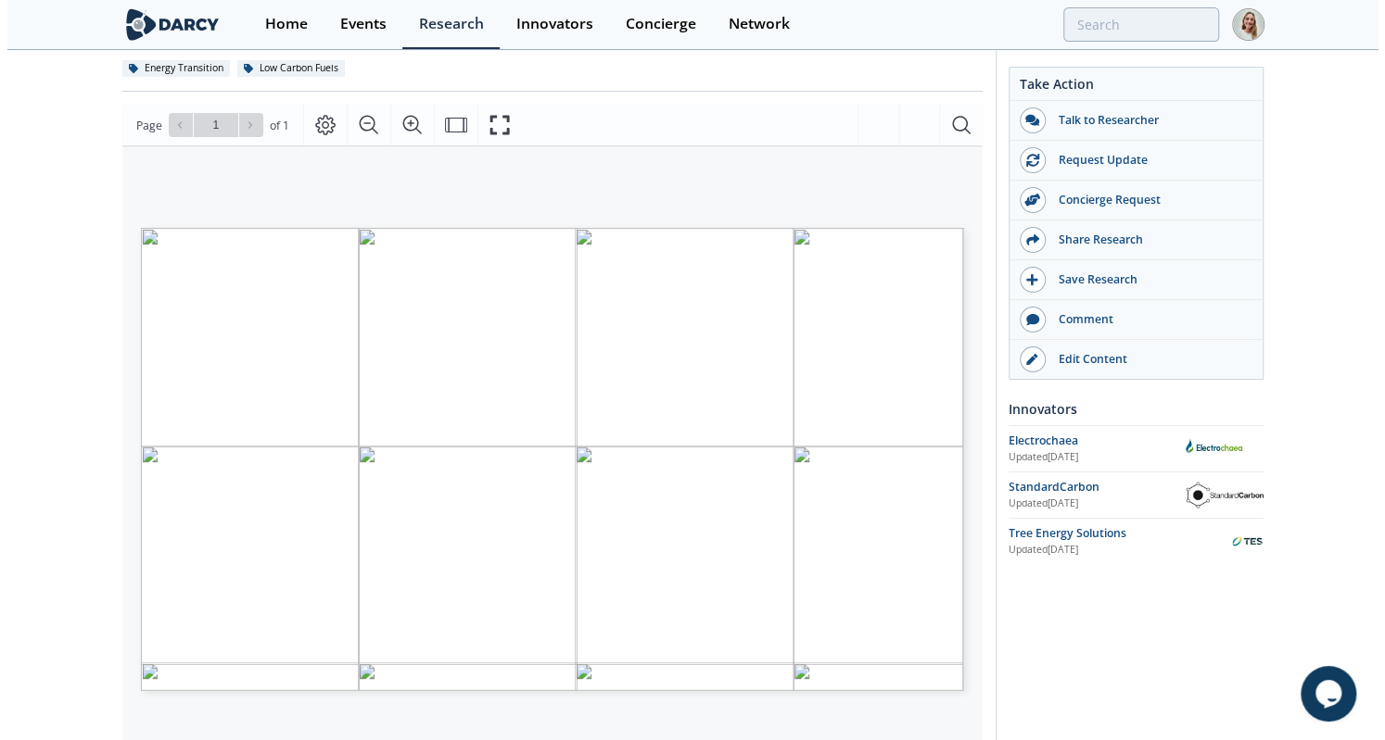
scroll to position [217, 0]
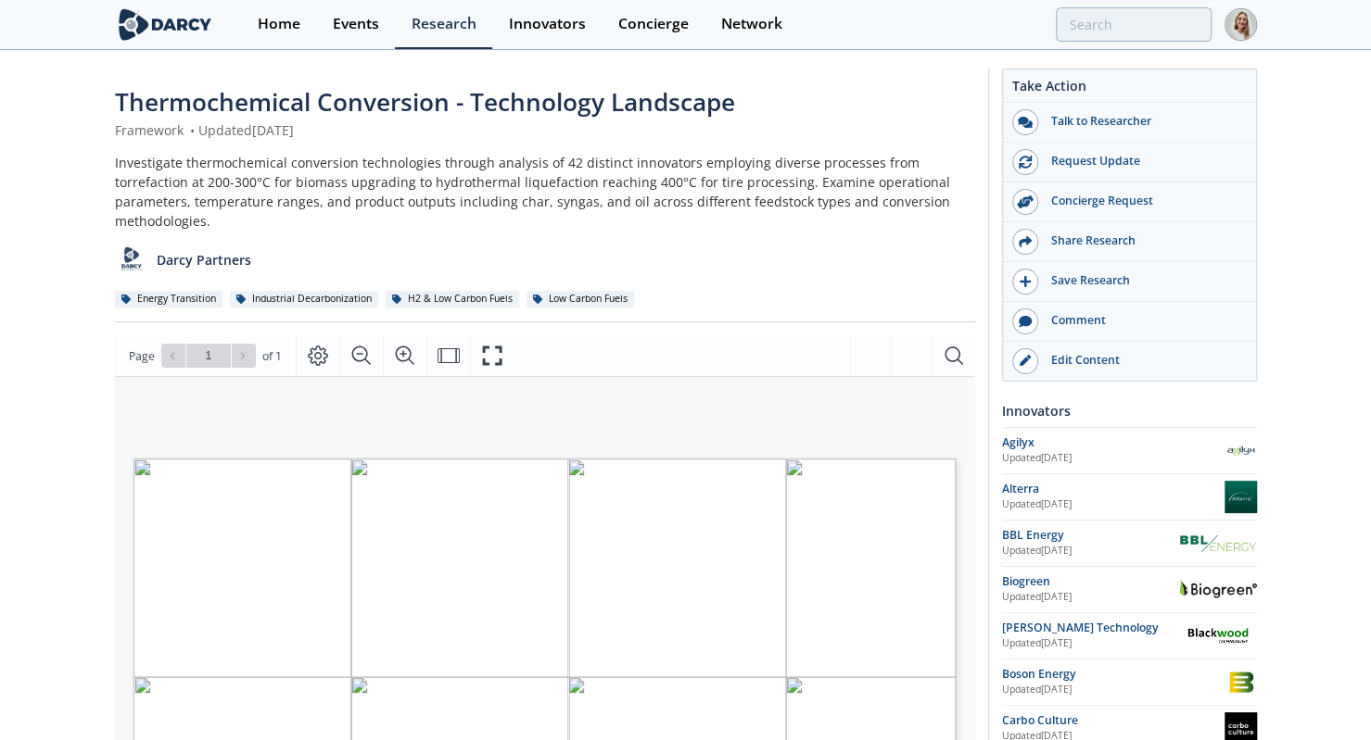
click at [67, 321] on div "Thermochemical Conversion - Technology Landscape Framework • Updated November 2…" at bounding box center [685, 735] width 1371 height 1366
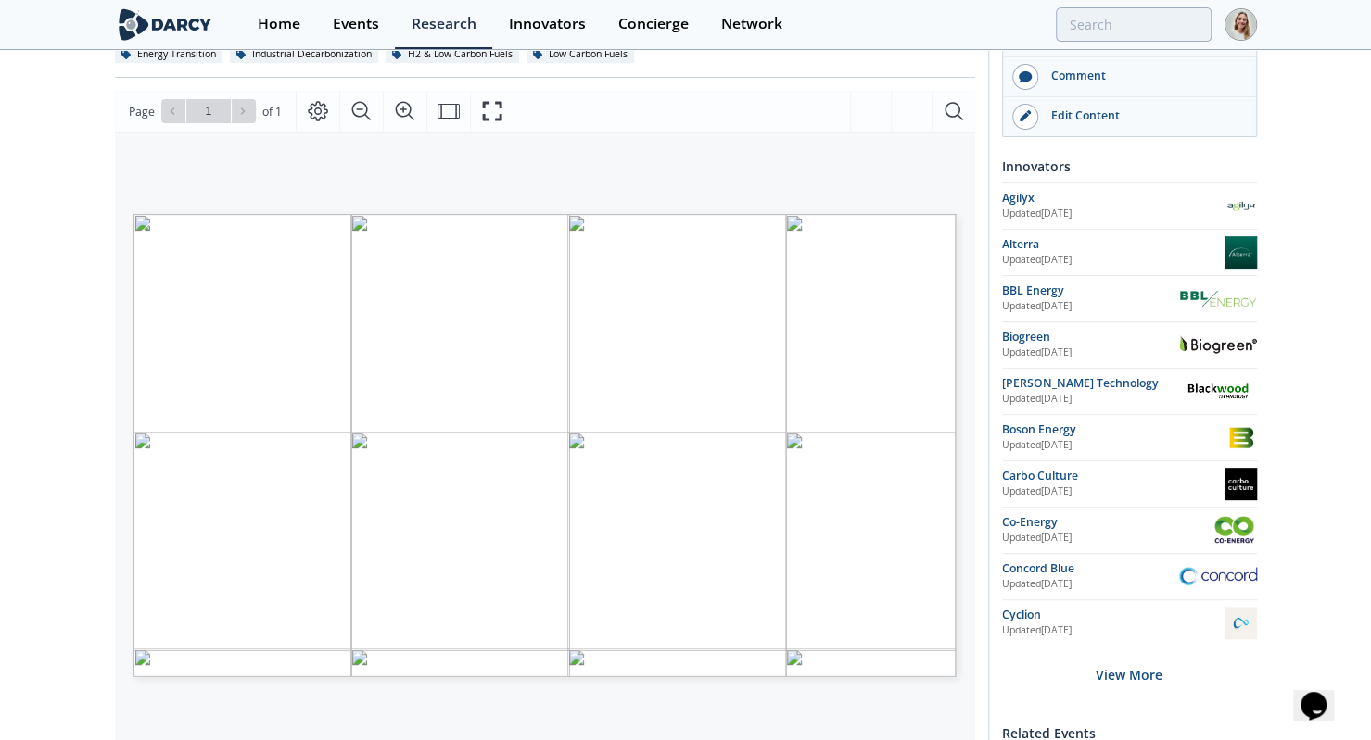
scroll to position [247, 0]
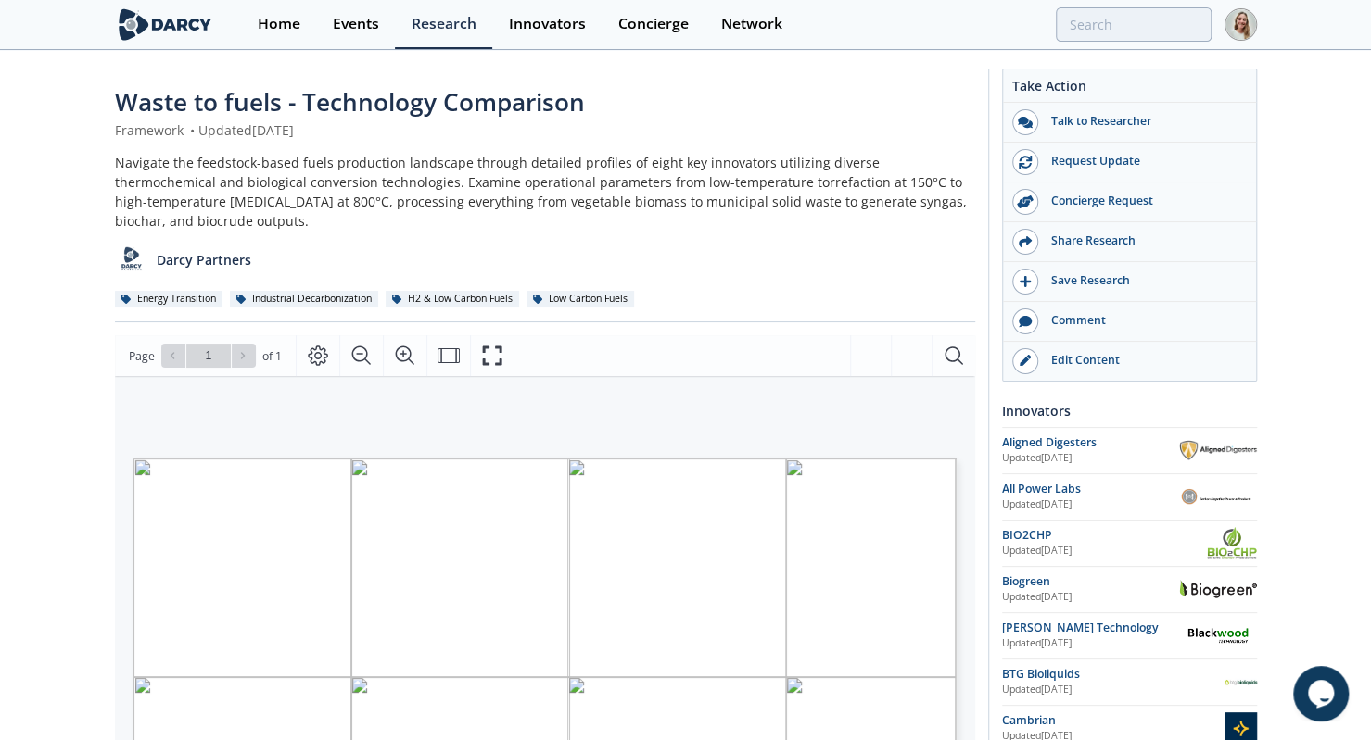
scroll to position [262, 0]
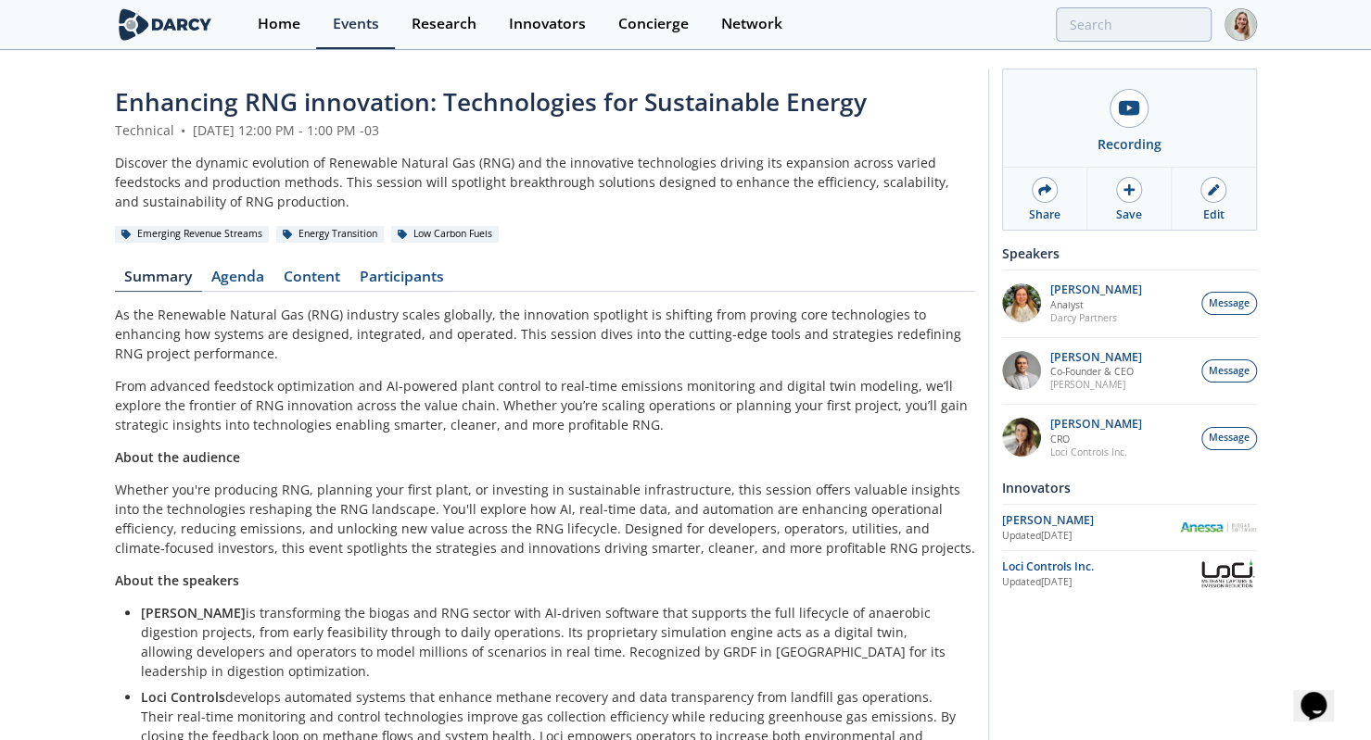
click at [317, 288] on link "Content" at bounding box center [312, 281] width 76 height 22
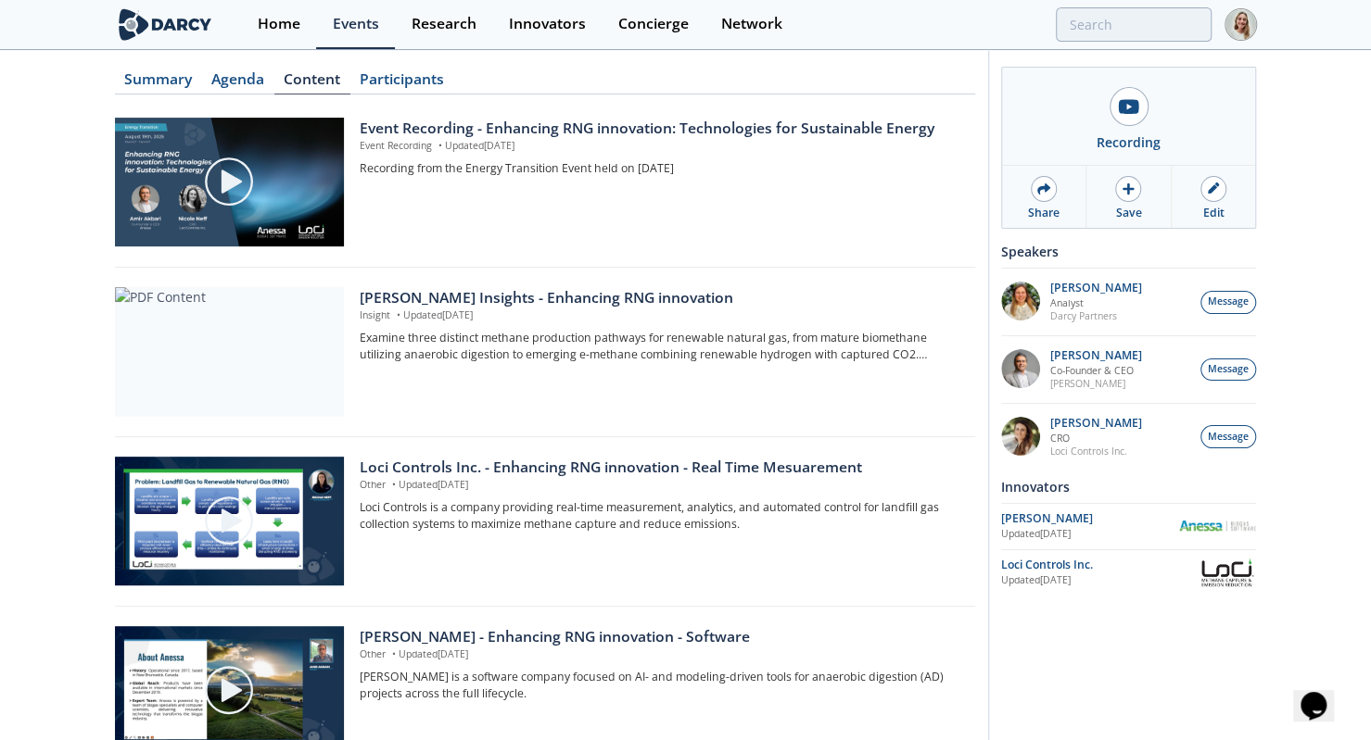
scroll to position [199, 0]
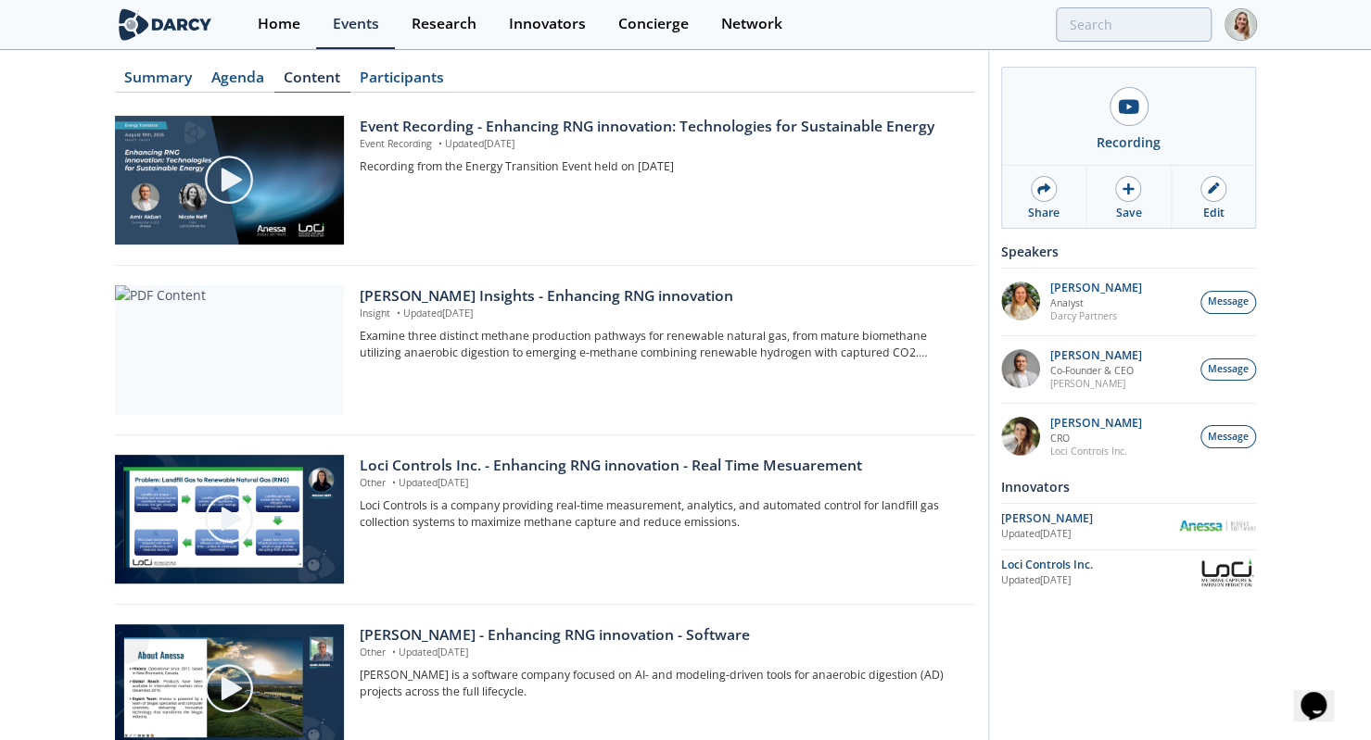
click at [461, 311] on p "Insight • Updated [DATE]" at bounding box center [660, 314] width 601 height 15
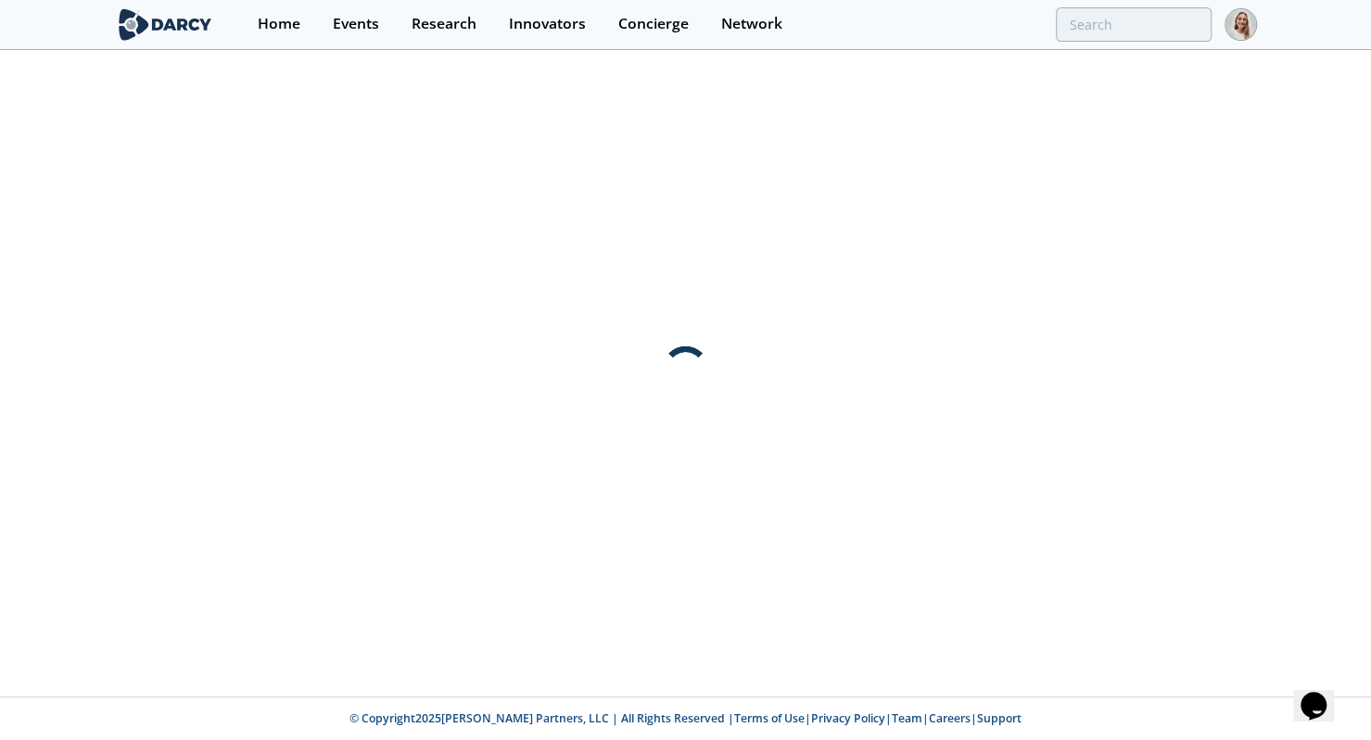
scroll to position [0, 0]
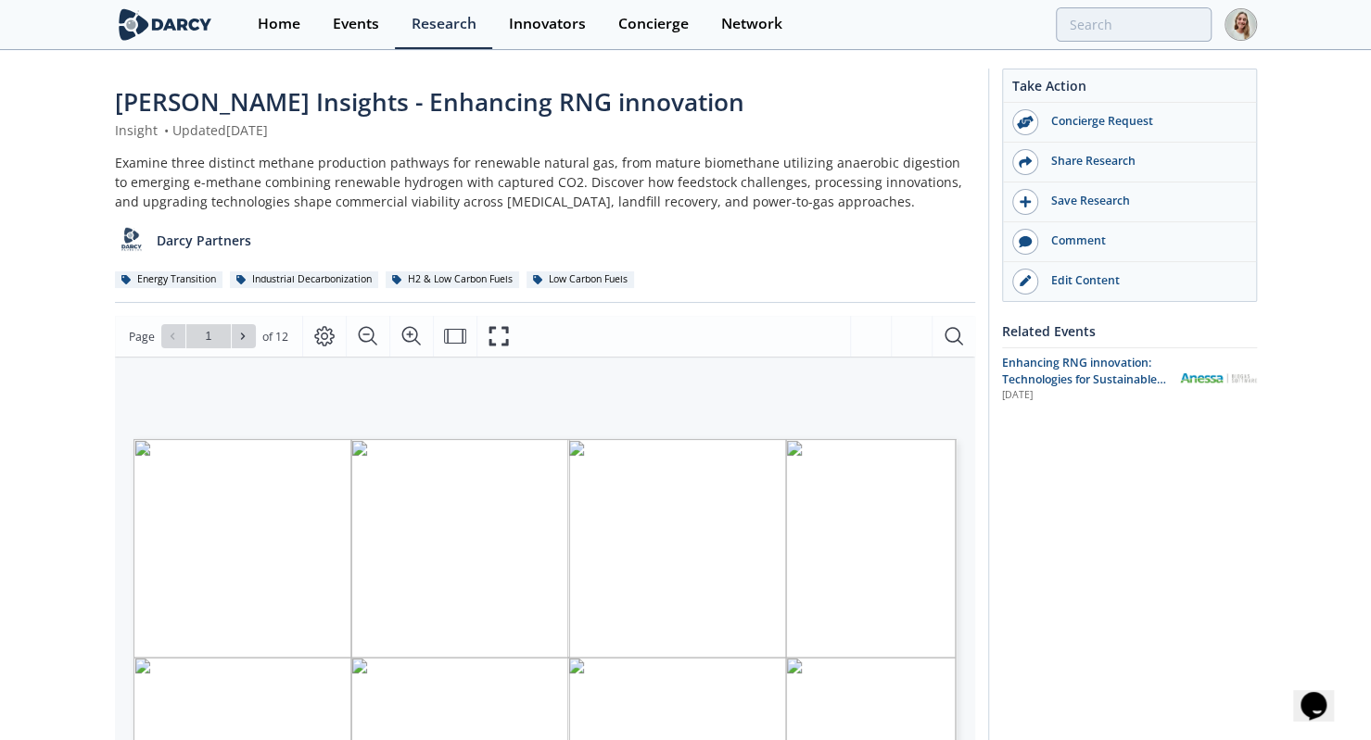
click at [30, 264] on div "Darcy Insights - Enhancing RNG innovation Insight • Updated August 18, 2025 Exa…" at bounding box center [685, 723] width 1371 height 1343
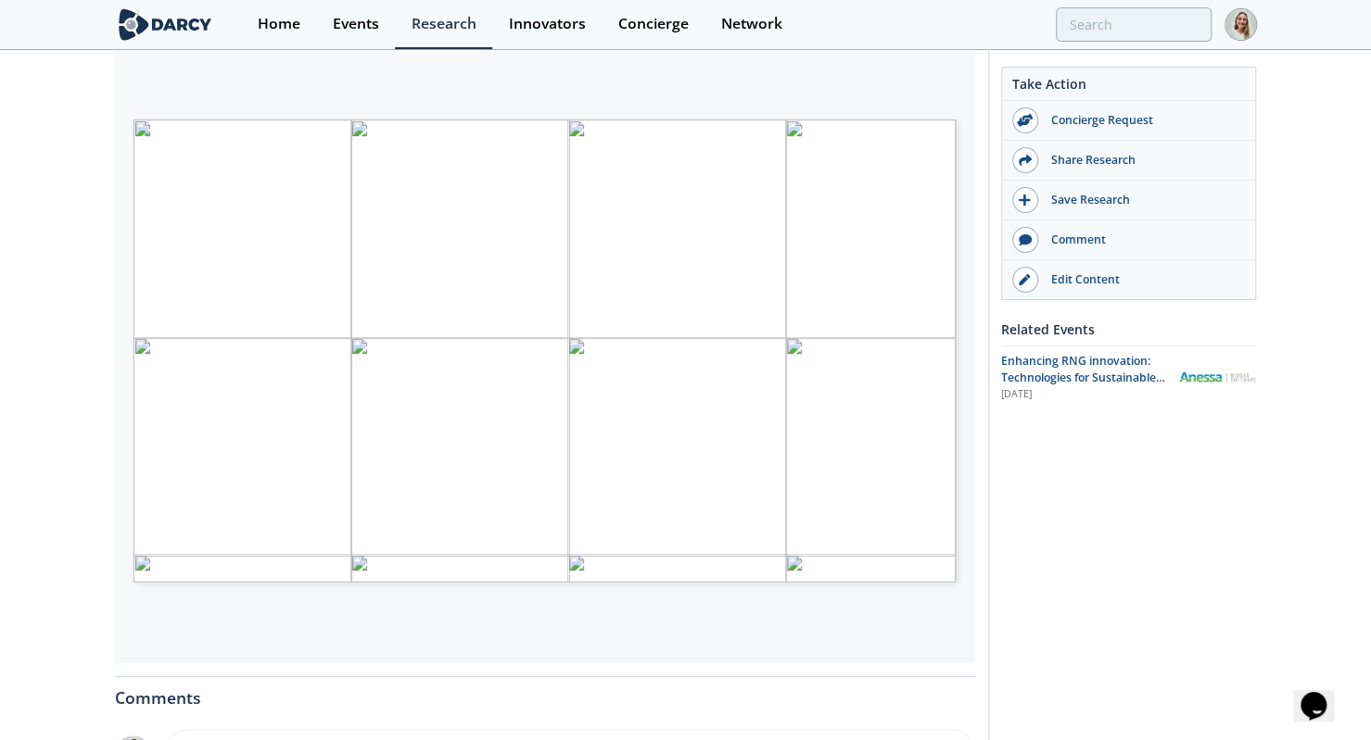
scroll to position [322, 0]
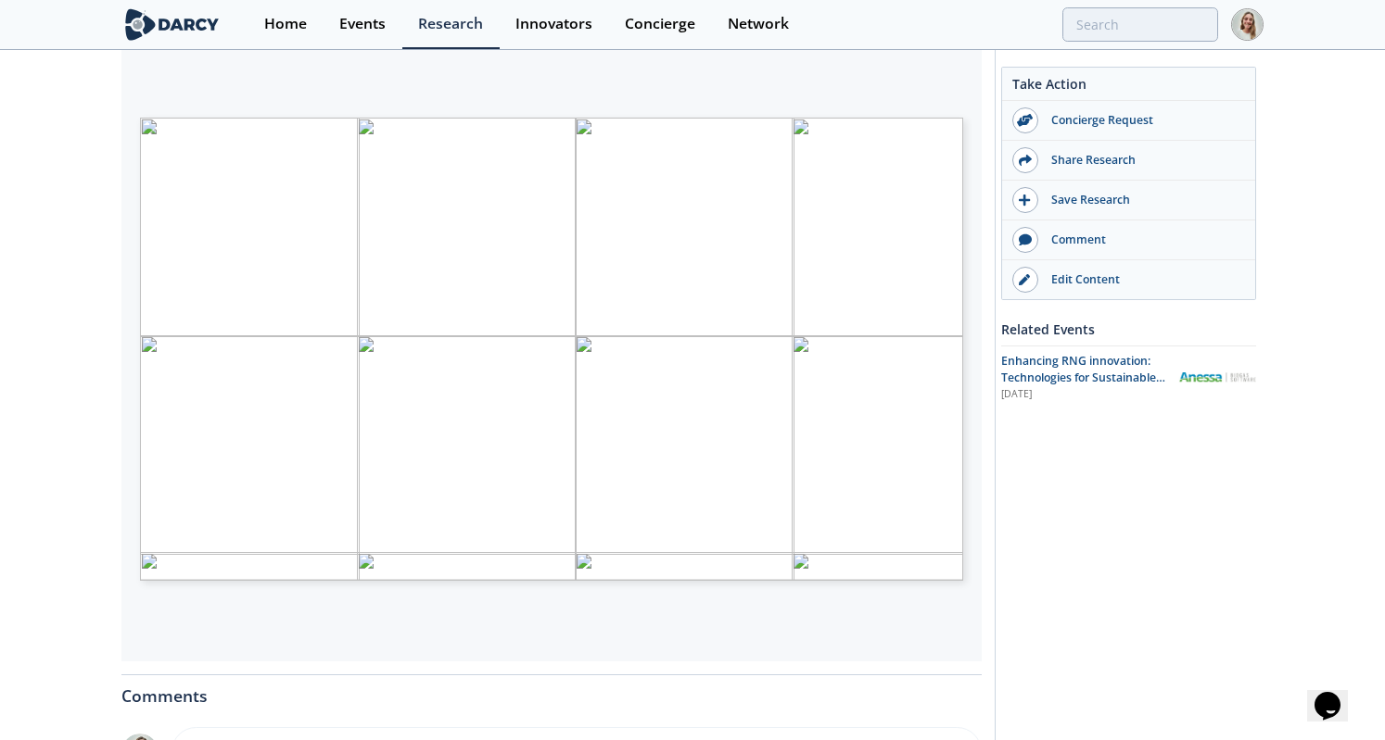
click at [274, 68] on div "DARCY INSIGHTS ENERGY TRANSITION LOW CARBON FUELS ENHANCING RNG INNOVATION: TEC…" at bounding box center [541, 276] width 841 height 482
type input "2"
type input "3"
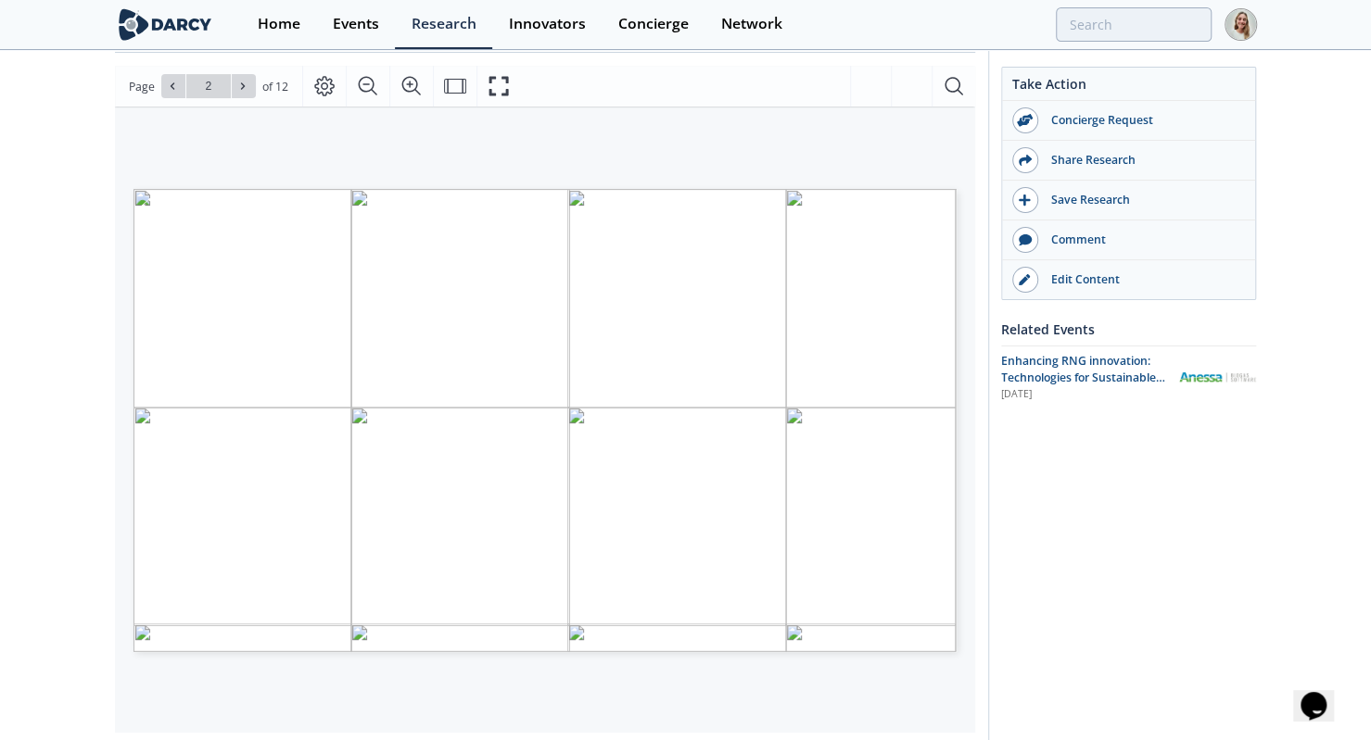
scroll to position [249, 0]
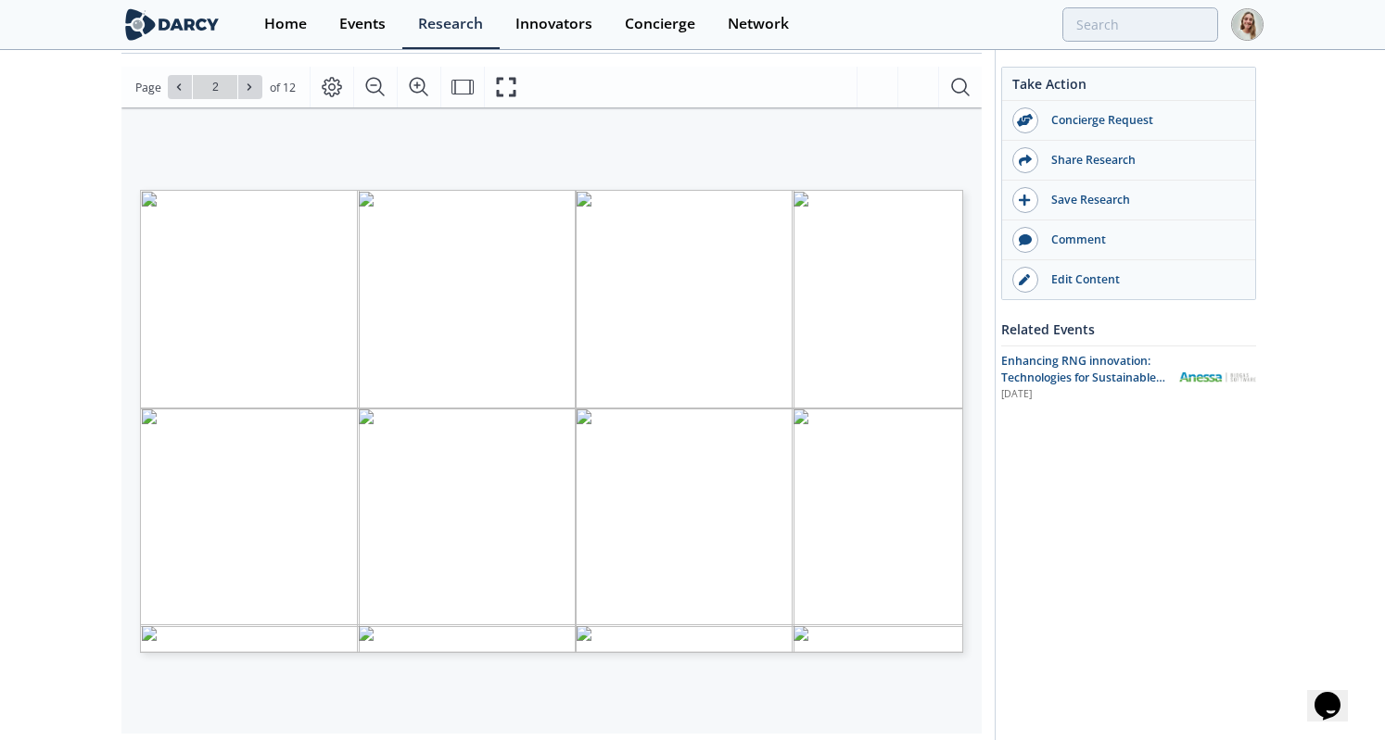
click at [139, 170] on div "ENHANCING RNG INNOVATION GENERAL OVERVIEW HOW LOW CARBON METHANE CAN BE PRODUCE…" at bounding box center [541, 349] width 841 height 482
type input "4"
type input "5"
type input "6"
type input "7"
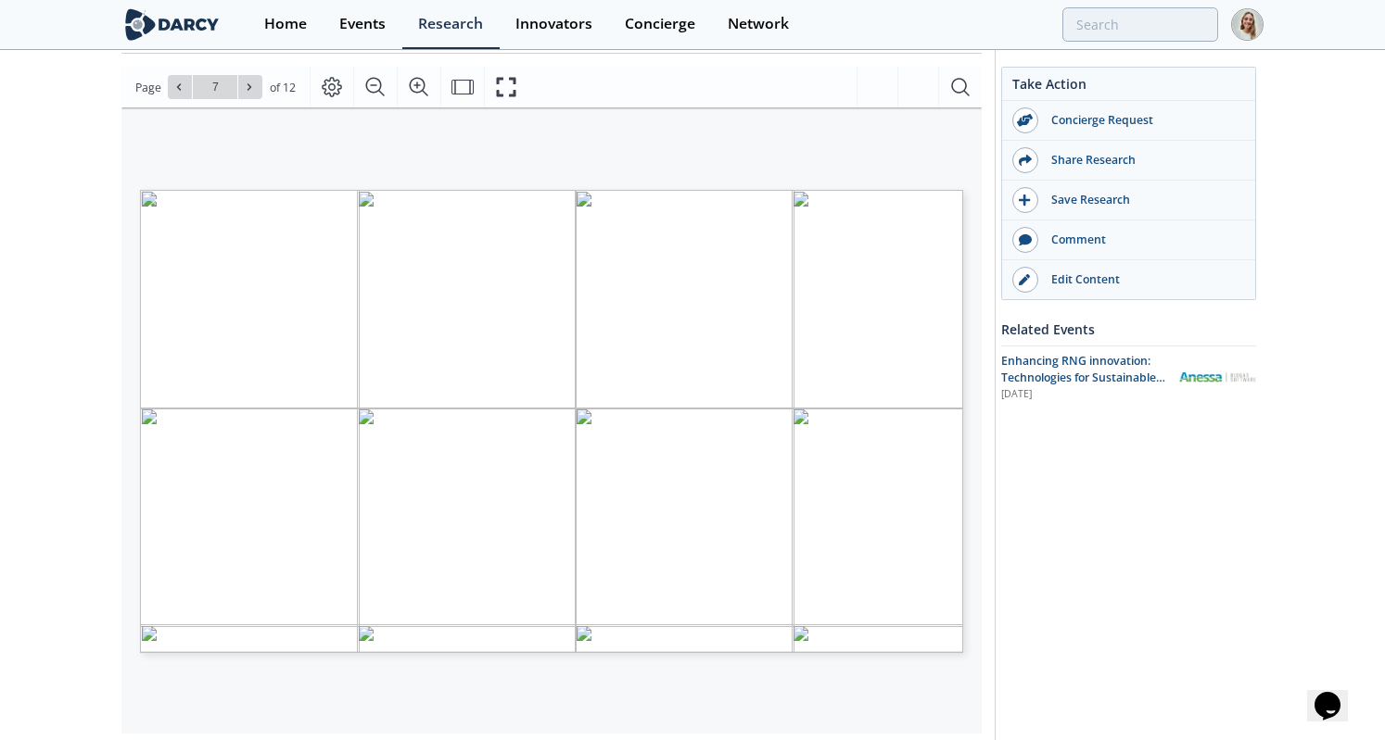
type input "6"
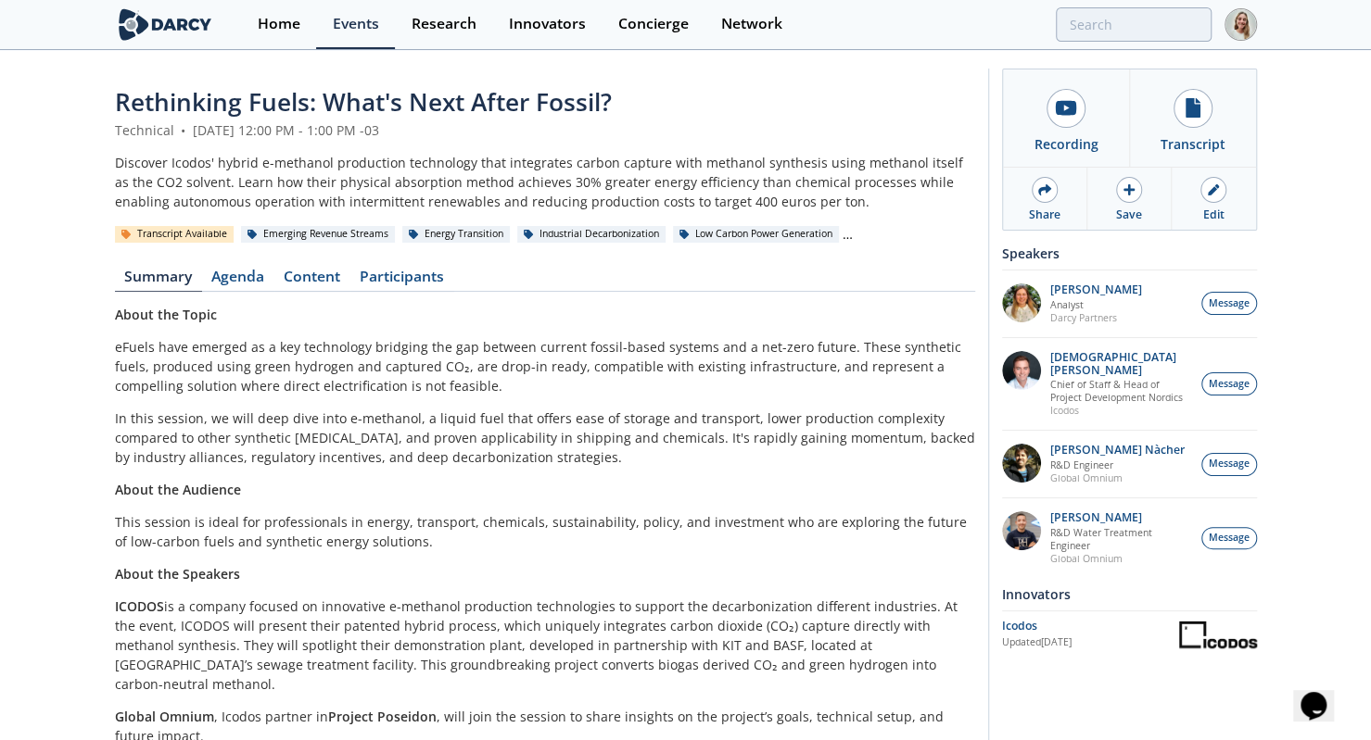
click at [310, 280] on link "Content" at bounding box center [312, 281] width 76 height 22
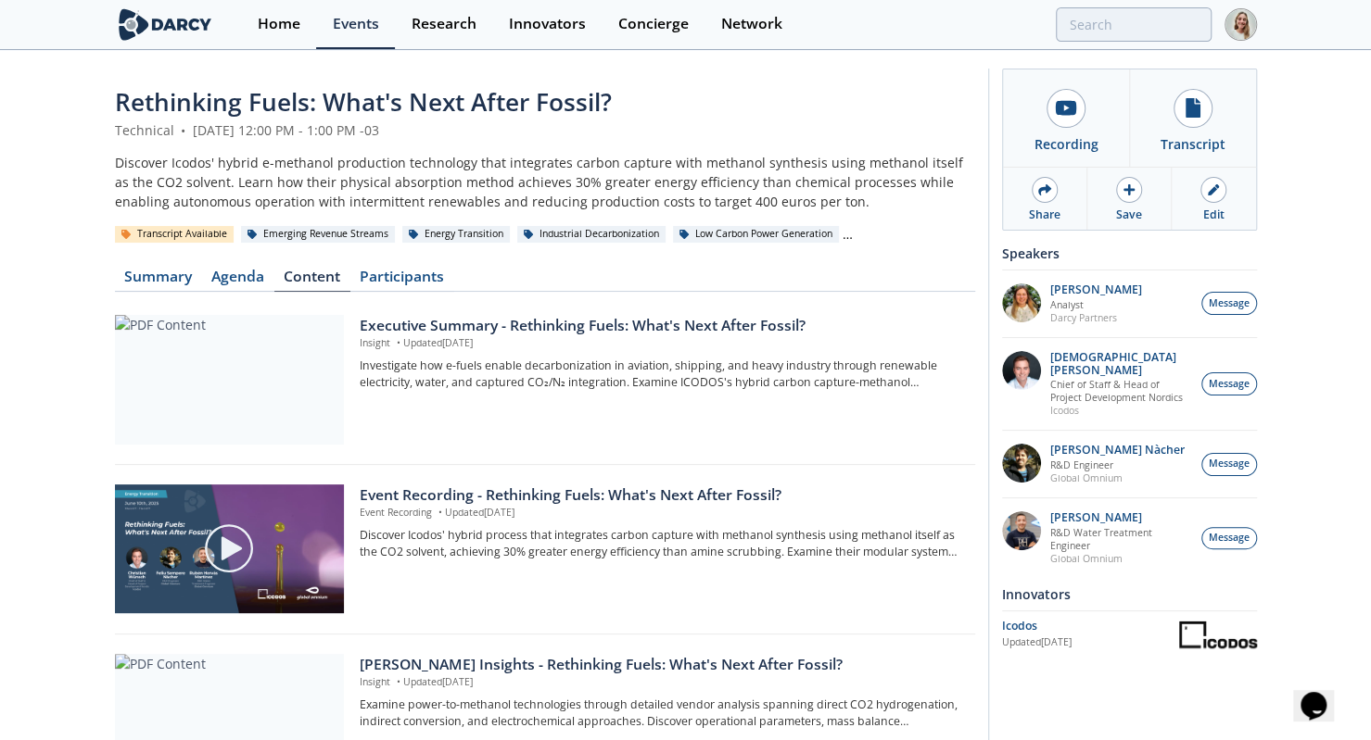
click at [451, 667] on div "Darcy Insights - Rethinking Fuels: What's Next After Fossil?" at bounding box center [660, 665] width 601 height 22
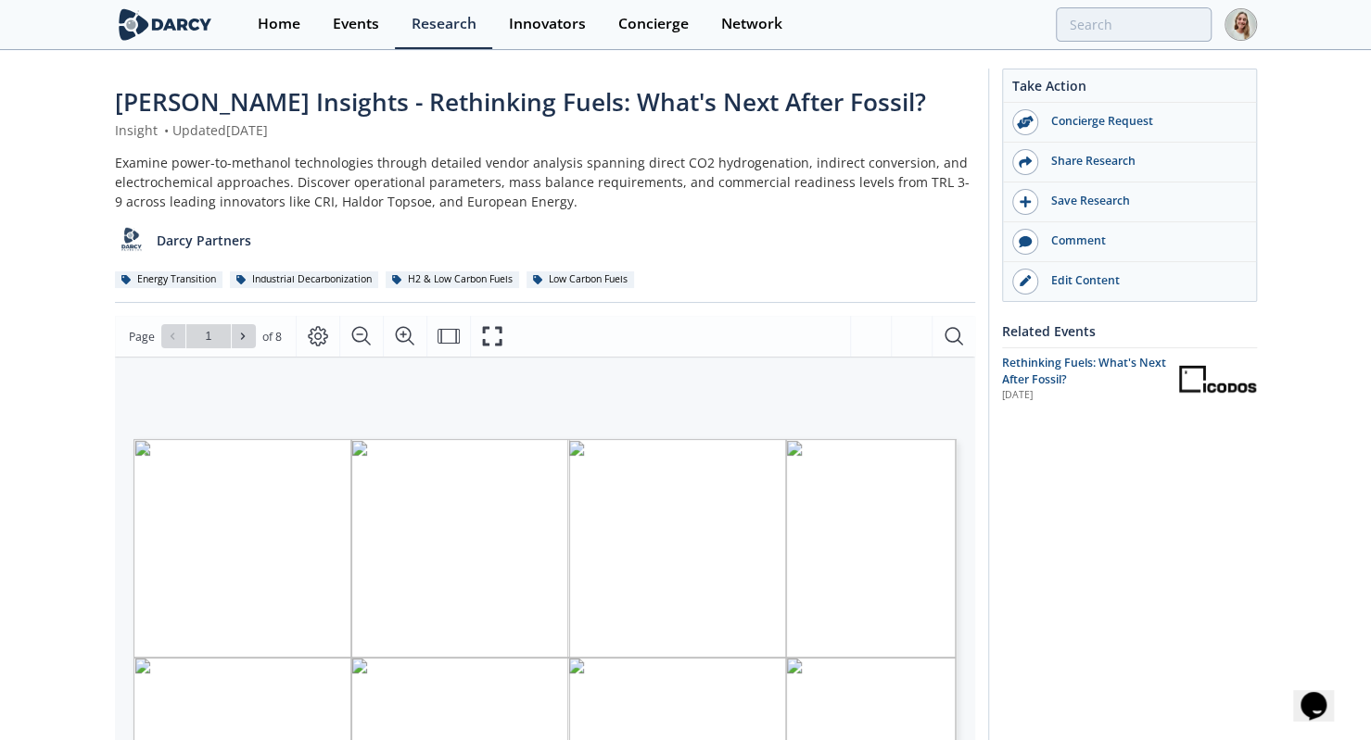
click at [77, 407] on div "Darcy Insights - Rethinking Fuels: What's Next After Fossil? Insight • Updated …" at bounding box center [685, 723] width 1371 height 1343
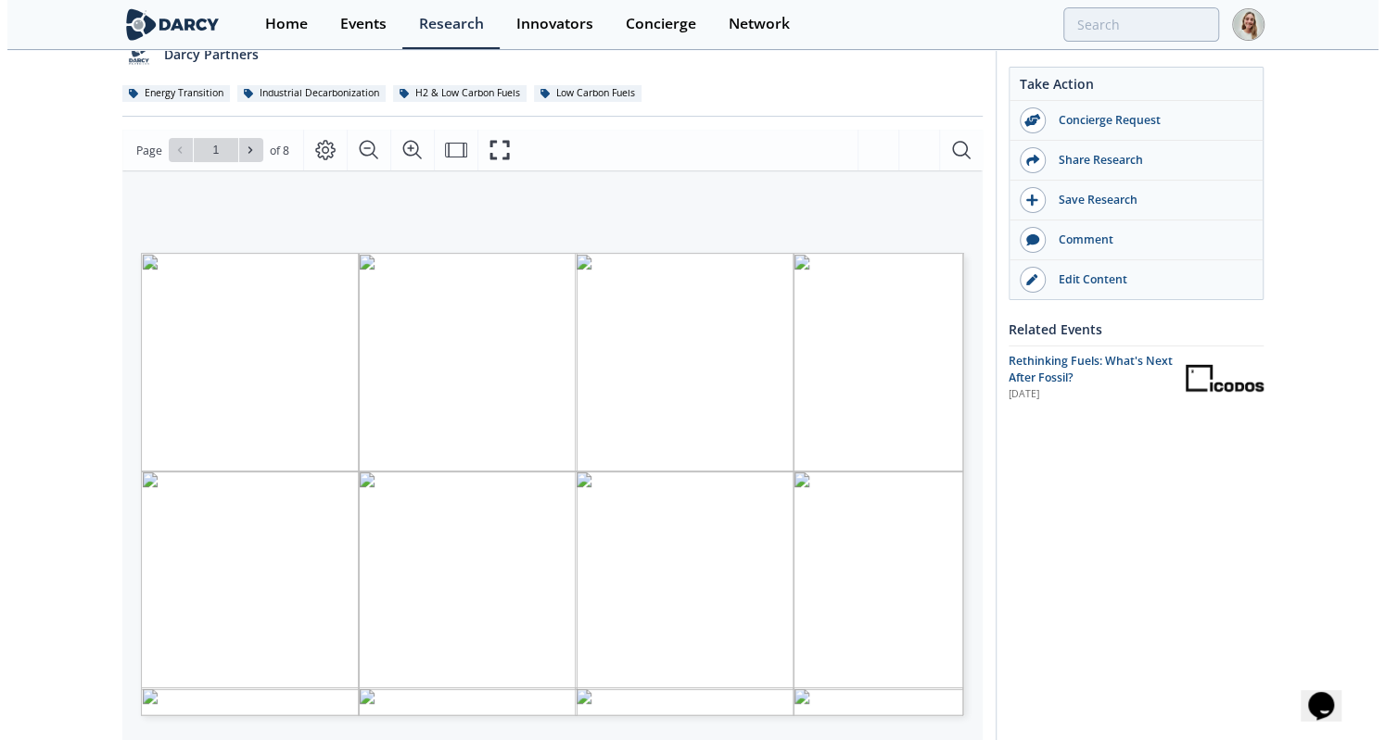
scroll to position [239, 0]
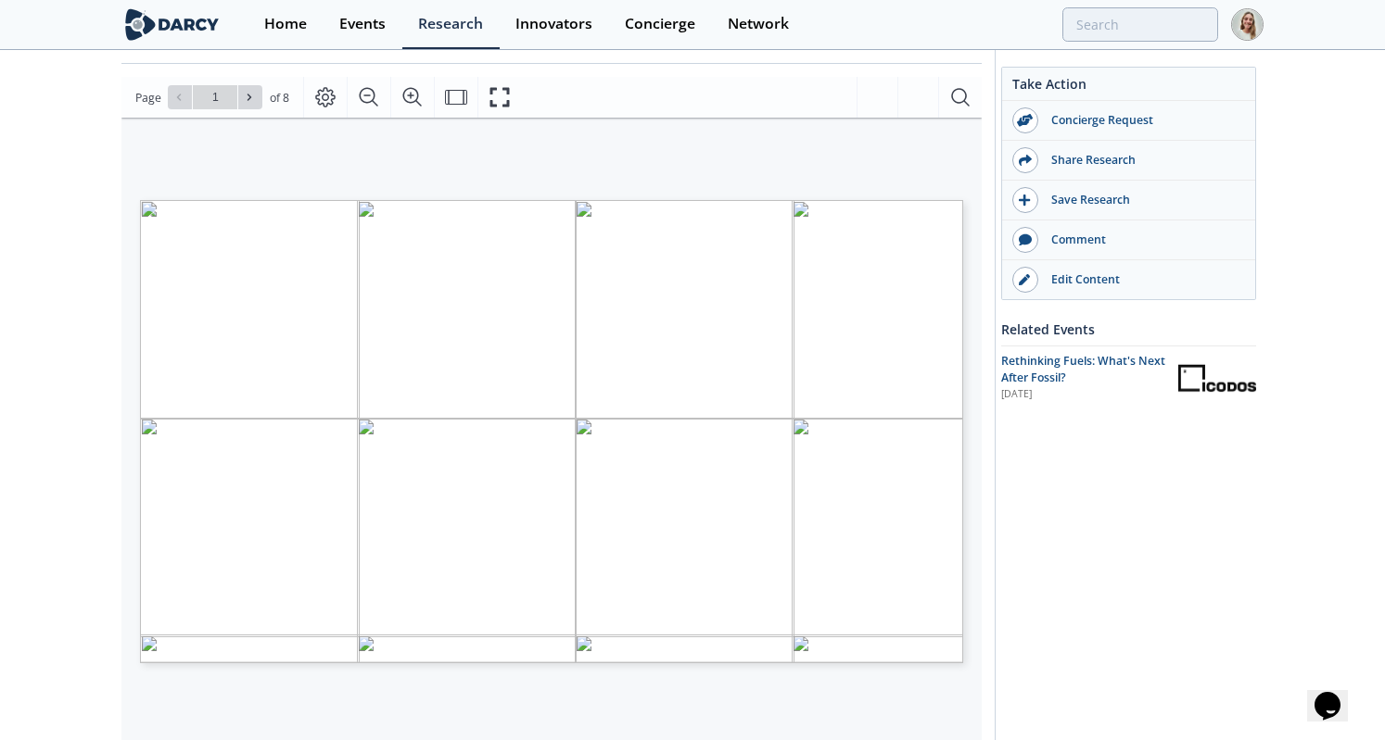
click at [264, 166] on div "RETHINKING FUELS: WHAT'S NEXT? DARCY INSIGHTS ENERGY TRANSITION Proprietary and…" at bounding box center [541, 359] width 841 height 482
type input "2"
type input "3"
type input "6"
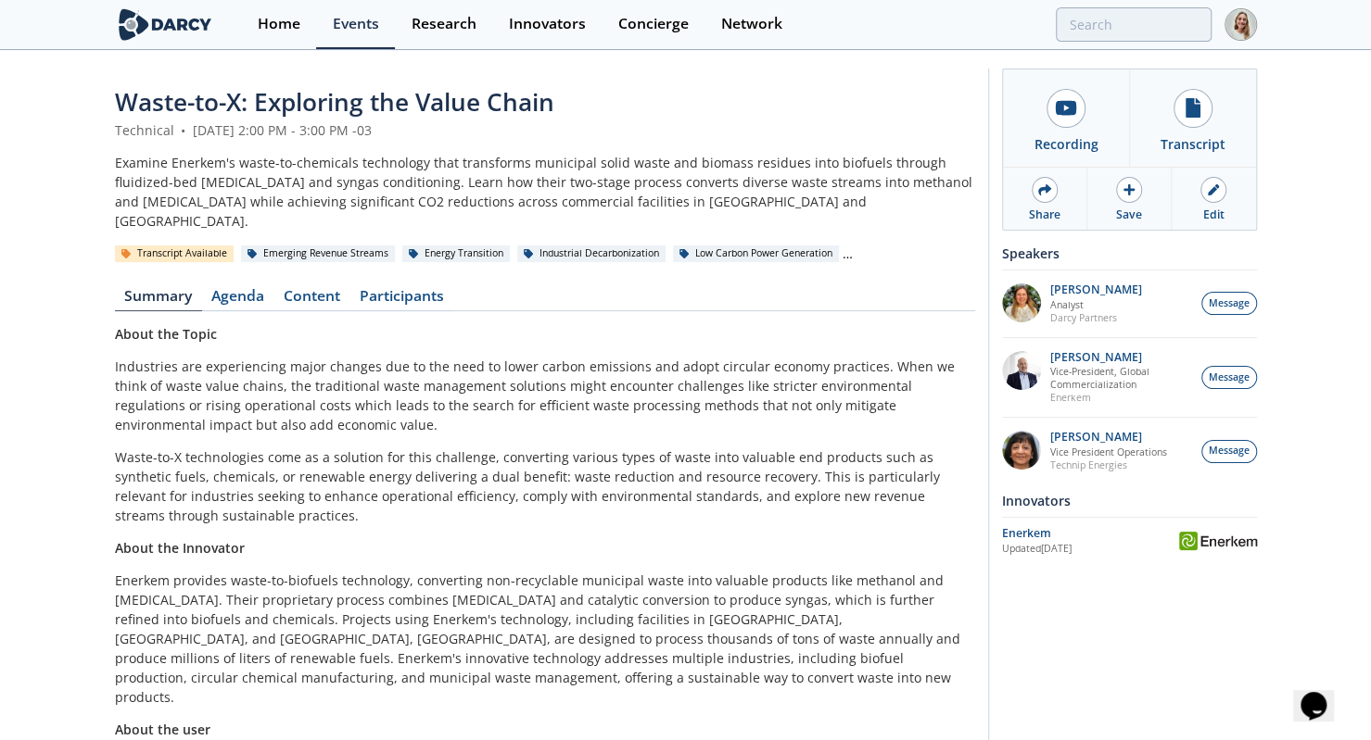
click at [305, 263] on div "Waste-to-X: Exploring the Value Chain Technical • [DATE] 2:00 PM - 3:00 PM -03 …" at bounding box center [545, 463] width 860 height 759
click at [308, 289] on link "Content" at bounding box center [312, 300] width 76 height 22
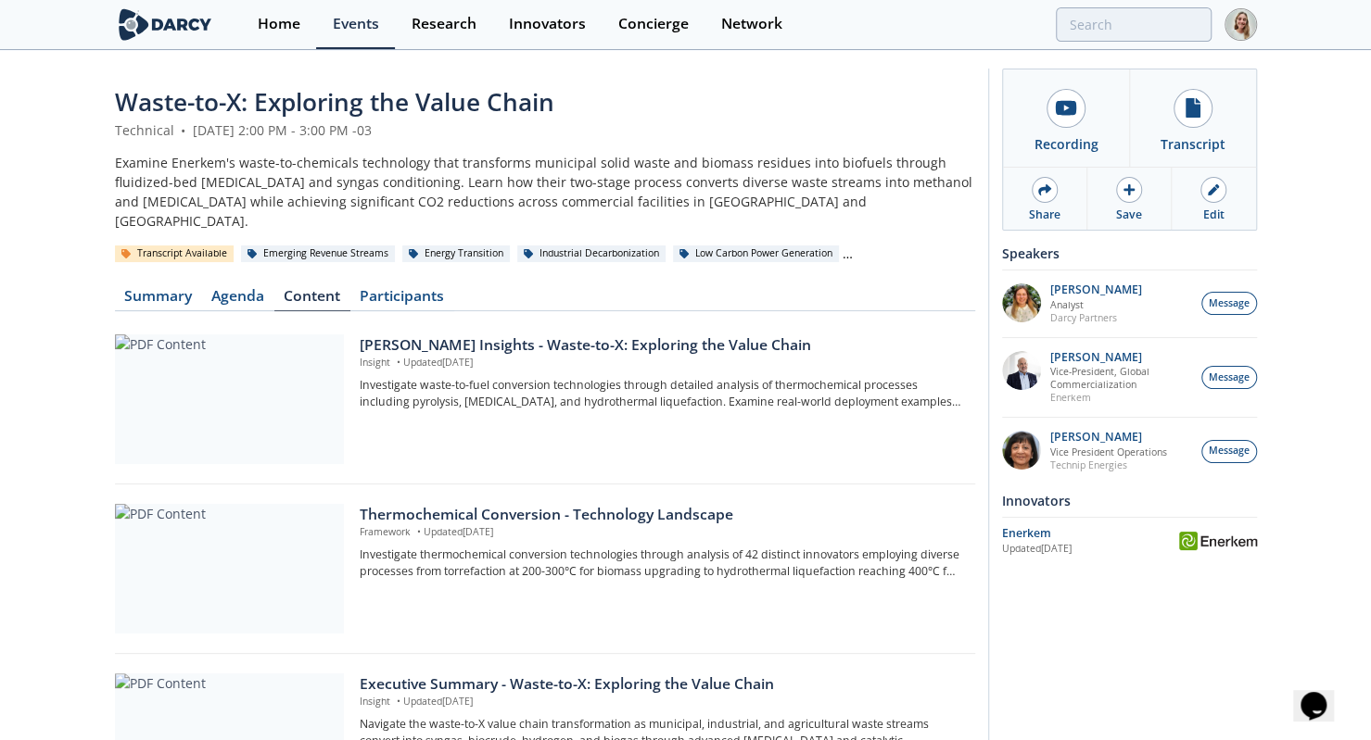
click at [484, 335] on div "[PERSON_NAME] Insights - Waste-to-X: Exploring the Value Chain" at bounding box center [660, 346] width 601 height 22
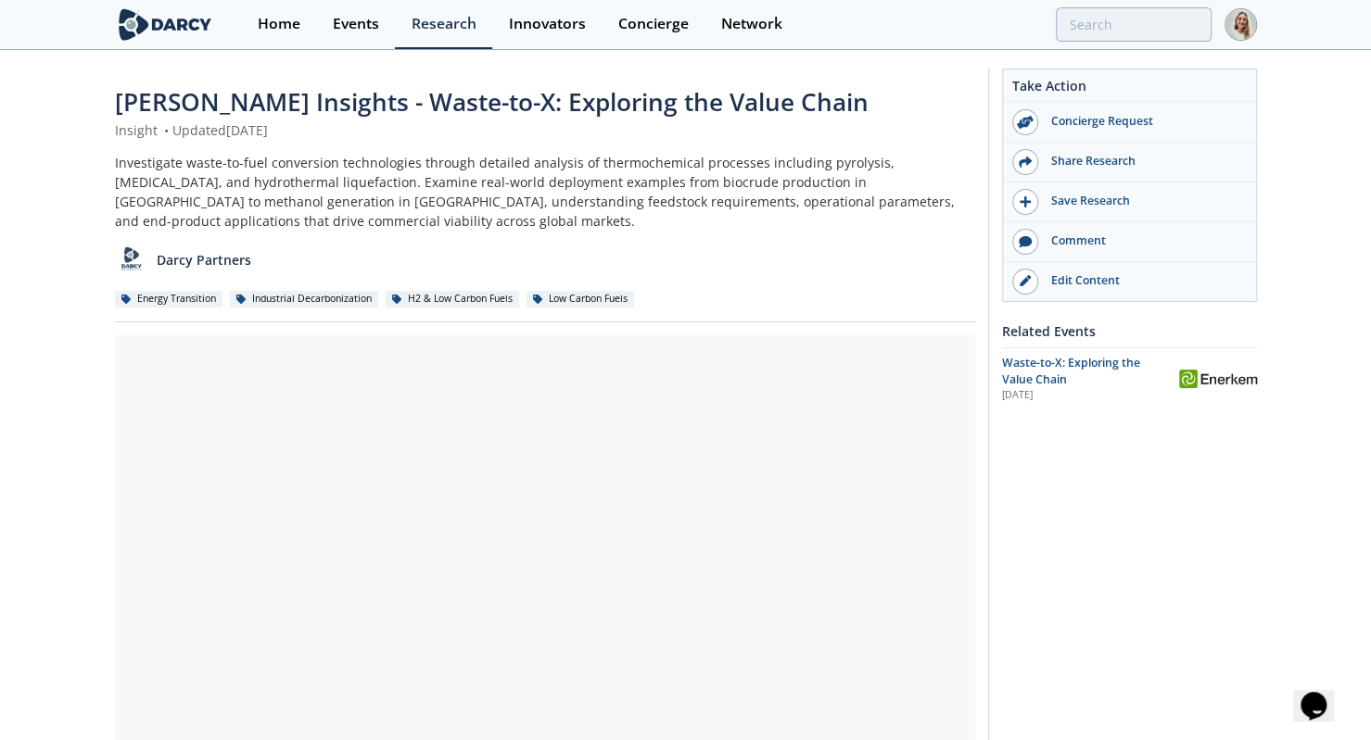
click at [126, 291] on div "Energy Transition" at bounding box center [169, 299] width 108 height 17
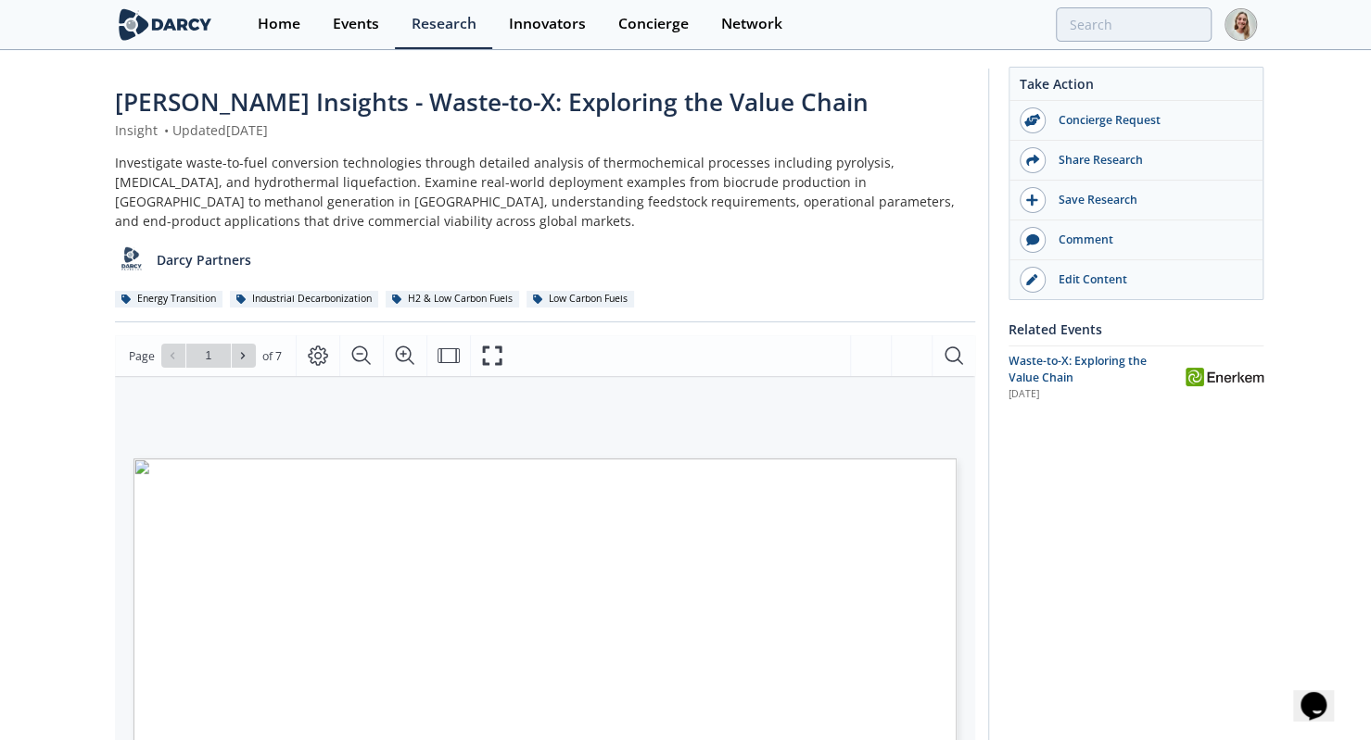
scroll to position [180, 0]
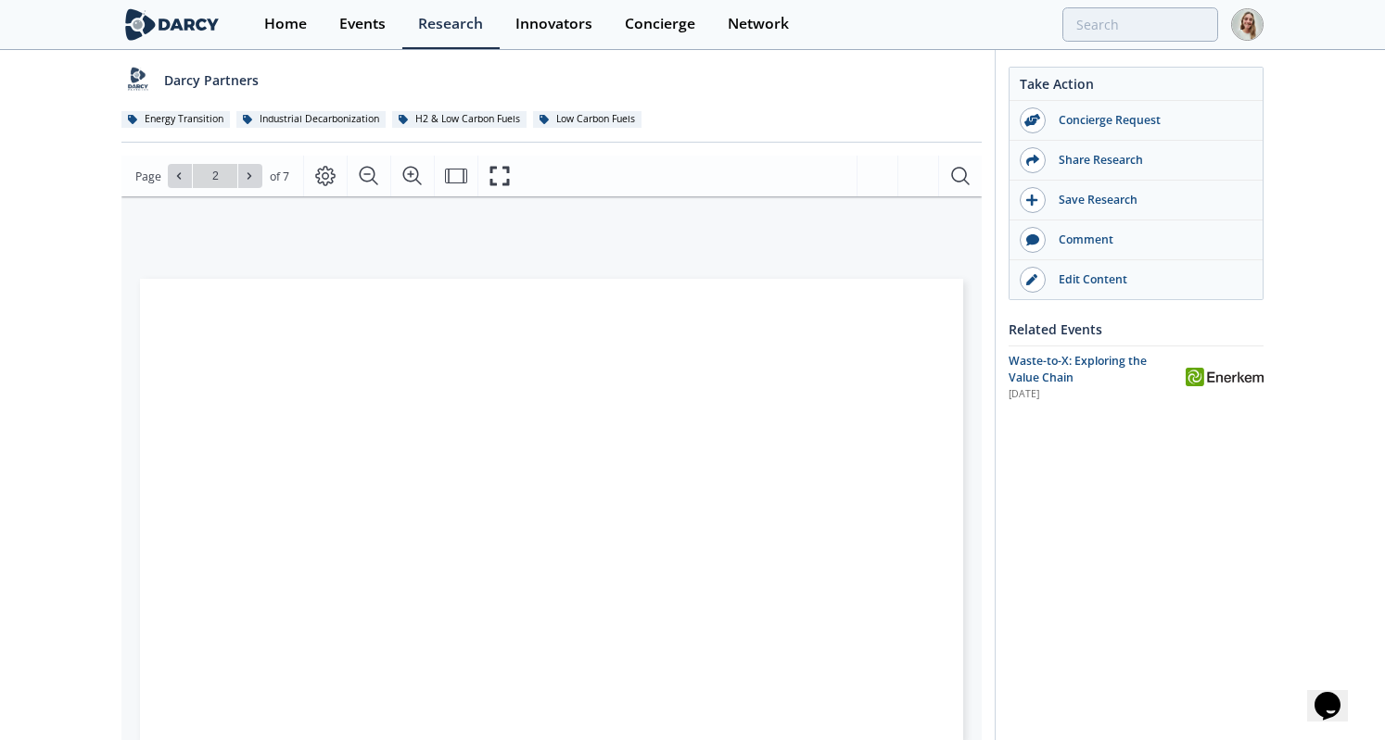
click at [60, 286] on div "[PERSON_NAME] Insights - Waste-to-X: Exploring the Value Chain Insight • Update…" at bounding box center [692, 553] width 1385 height 1362
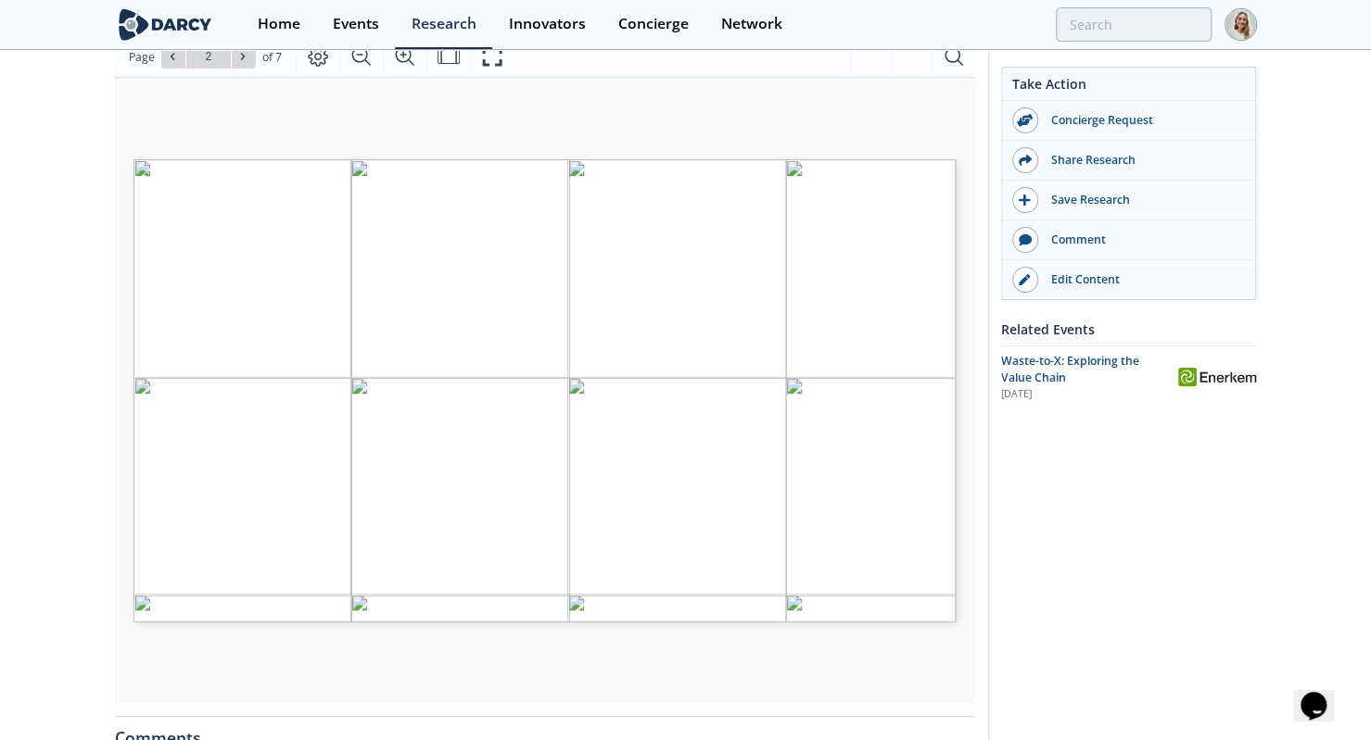
scroll to position [297, 0]
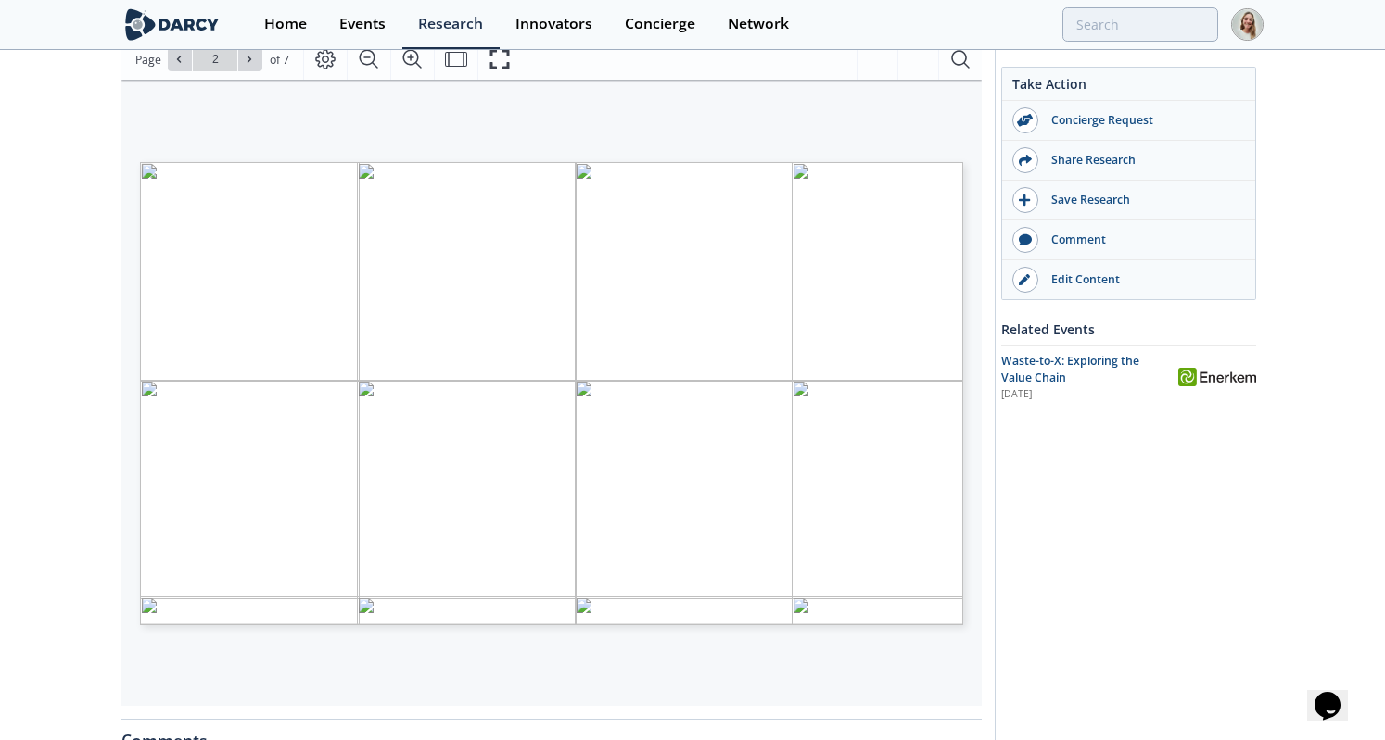
click at [449, 127] on div "WASTE CONVERSION Waste-to-fuel is the conversion of waste materials into usable…" at bounding box center [541, 321] width 841 height 482
type input "4"
